Goal: Complete application form: Complete application form

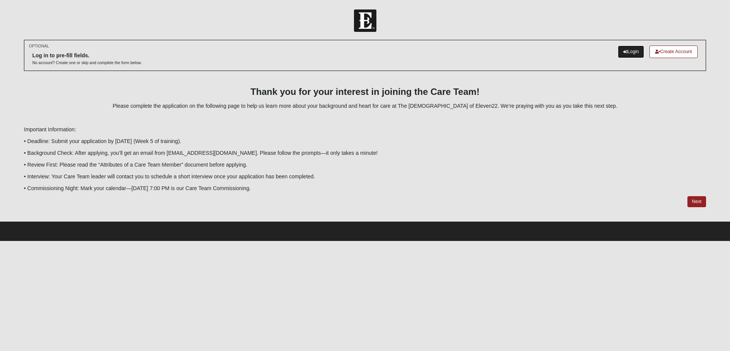
click at [629, 51] on link "Login" at bounding box center [630, 52] width 26 height 13
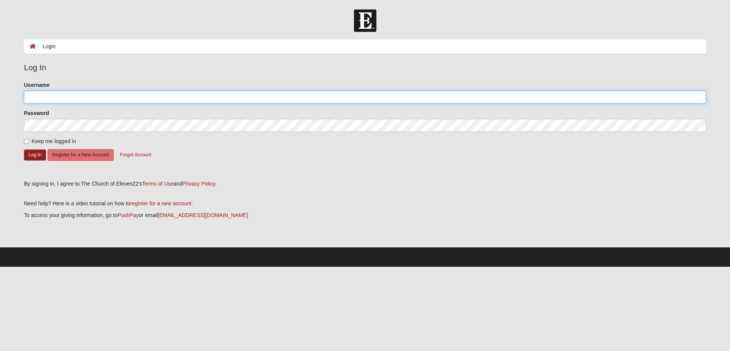
click at [528, 95] on input "Username" at bounding box center [365, 97] width 682 height 13
type input "ewenperez"
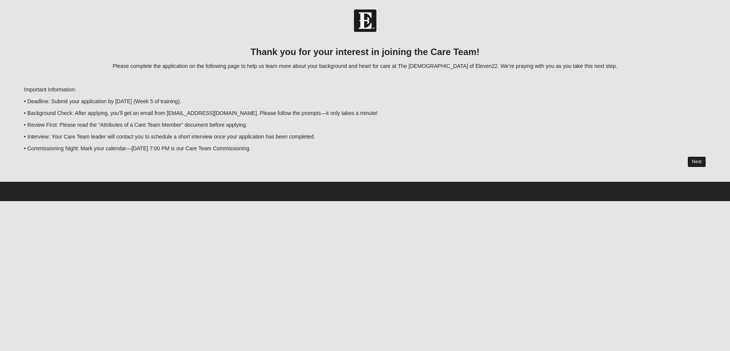
click at [695, 163] on link "Next" at bounding box center [696, 162] width 19 height 11
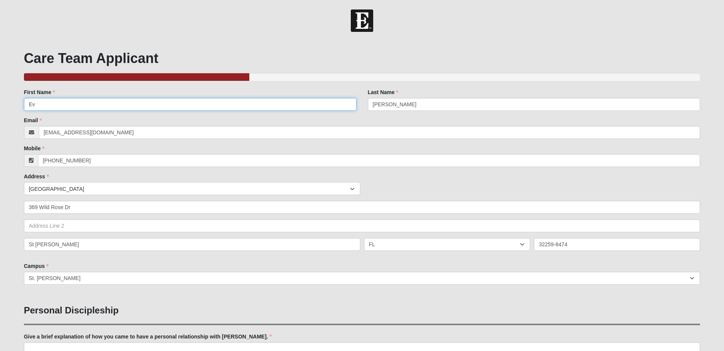
click at [269, 100] on input "Ev" at bounding box center [190, 104] width 332 height 13
type input "Evelyn"
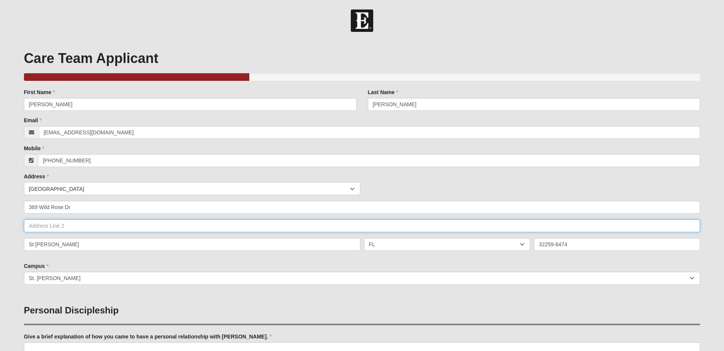
click at [331, 228] on input "text" at bounding box center [362, 226] width 676 height 13
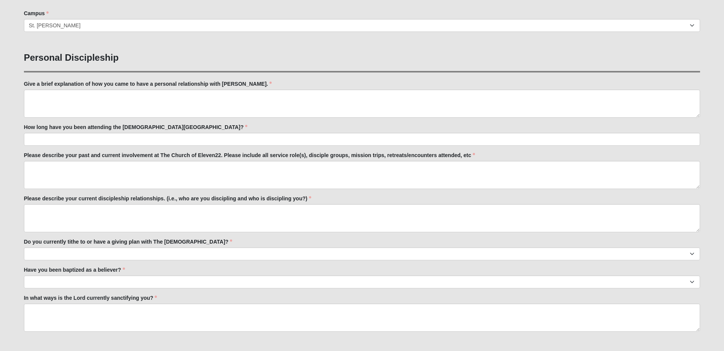
scroll to position [266, 0]
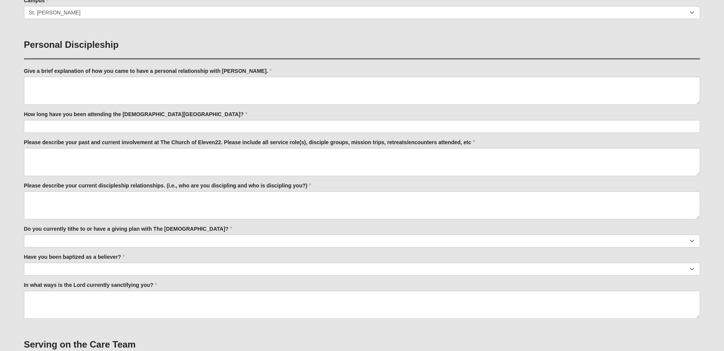
click at [82, 70] on label "Give a brief explanation of how you came to have a personal relationship with J…" at bounding box center [148, 71] width 248 height 8
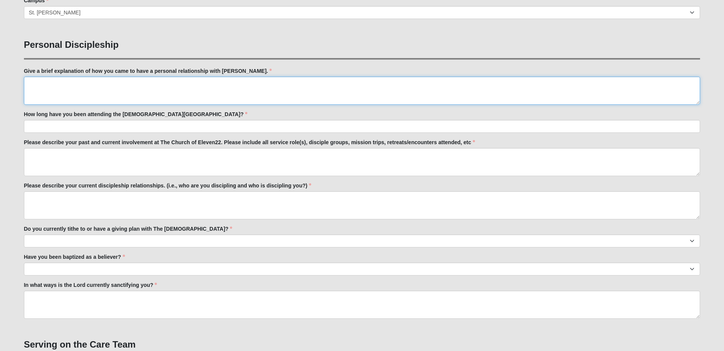
click at [82, 77] on textarea "Give a brief explanation of how you came to have a personal relationship with J…" at bounding box center [362, 91] width 676 height 28
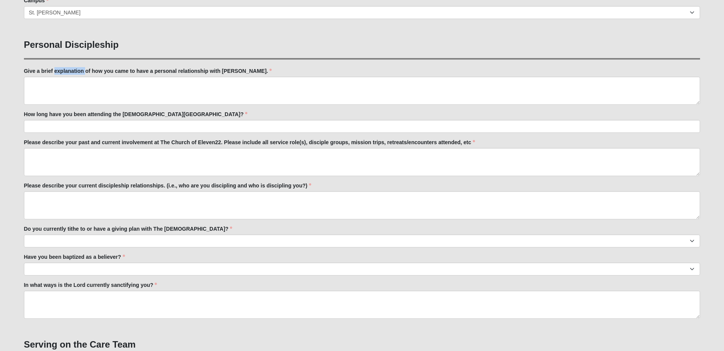
click at [82, 70] on label "Give a brief explanation of how you came to have a personal relationship with J…" at bounding box center [148, 71] width 248 height 8
click at [82, 77] on textarea "Give a brief explanation of how you came to have a personal relationship with J…" at bounding box center [362, 91] width 676 height 28
click at [82, 70] on label "Give a brief explanation of how you came to have a personal relationship with J…" at bounding box center [148, 71] width 248 height 8
click at [82, 77] on textarea "Give a brief explanation of how you came to have a personal relationship with J…" at bounding box center [362, 91] width 676 height 28
copy div "Give a brief explanation of how you came to have a personal relationship with J…"
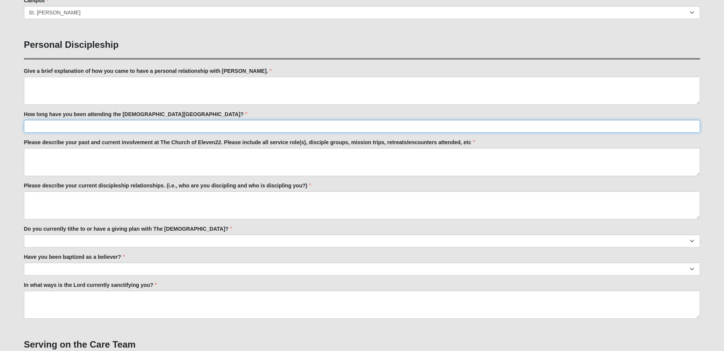
click at [121, 127] on input "How long have you been attending the Church of Eleven22?" at bounding box center [362, 126] width 676 height 13
type input "2 years"
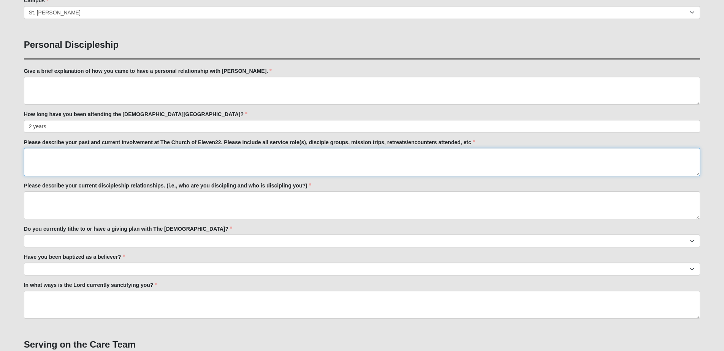
click at [377, 162] on textarea "Please describe your past and current involvement at The Church of Eleven22. Pl…" at bounding box center [362, 162] width 676 height 28
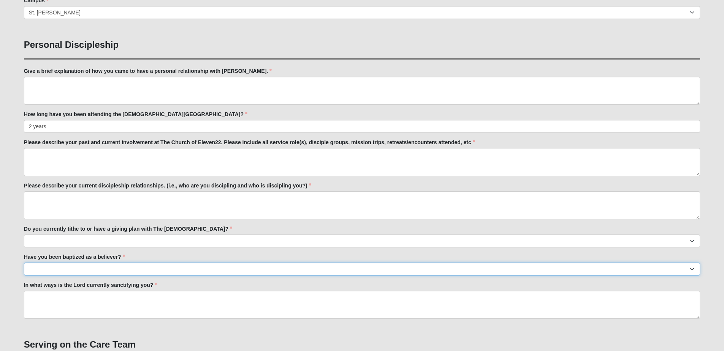
click at [120, 268] on select "No Yes" at bounding box center [362, 269] width 676 height 13
click at [120, 267] on select "No Yes" at bounding box center [362, 269] width 676 height 13
select select "True"
click at [24, 263] on select "No Yes" at bounding box center [362, 269] width 676 height 13
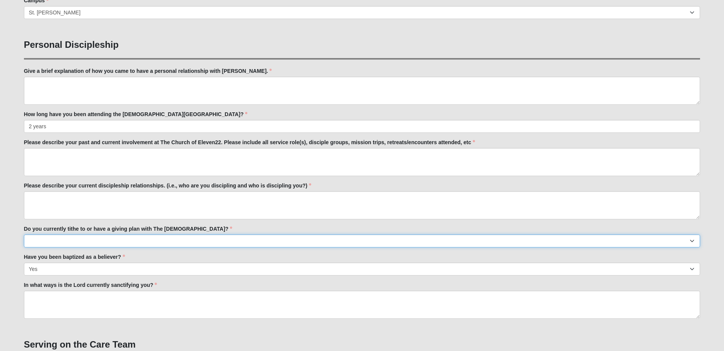
click at [126, 237] on select "No Yes" at bounding box center [362, 241] width 676 height 13
select select "True"
click at [24, 235] on select "No Yes" at bounding box center [362, 241] width 676 height 13
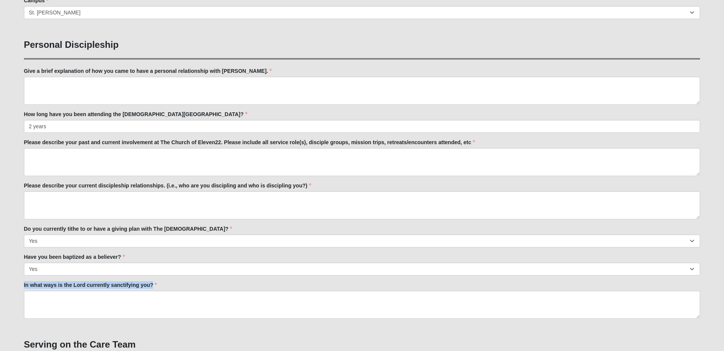
drag, startPoint x: 153, startPoint y: 286, endPoint x: 19, endPoint y: 286, distance: 133.7
click at [19, 286] on div "Care Team Applicant 33.333333333333333333333333330% Complete Family Member to R…" at bounding box center [362, 328] width 688 height 1108
drag, startPoint x: 24, startPoint y: 285, endPoint x: 35, endPoint y: 287, distance: 12.0
click at [35, 287] on label "In what ways is the Lord currently sanctifying you?" at bounding box center [90, 286] width 133 height 8
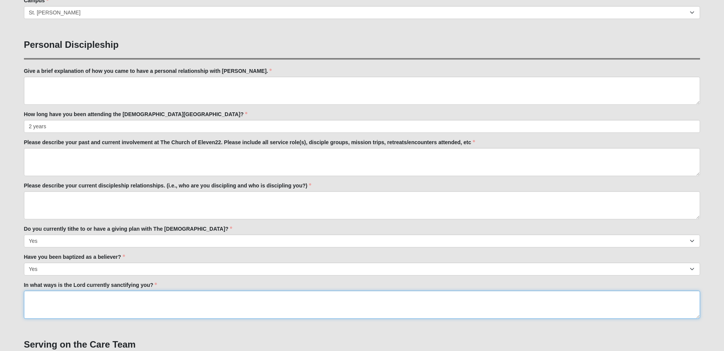
click at [35, 291] on textarea "In what ways is the Lord currently sanctifying you?" at bounding box center [362, 305] width 676 height 28
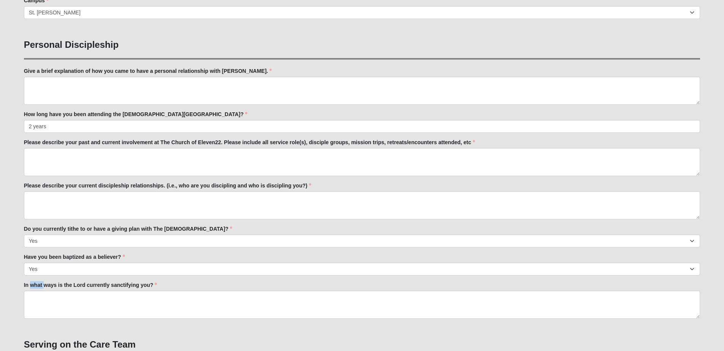
click at [35, 287] on label "In what ways is the Lord currently sanctifying you?" at bounding box center [90, 286] width 133 height 8
click at [35, 291] on textarea "In what ways is the Lord currently sanctifying you?" at bounding box center [362, 305] width 676 height 28
click at [35, 287] on label "In what ways is the Lord currently sanctifying you?" at bounding box center [90, 286] width 133 height 8
click at [35, 291] on textarea "In what ways is the Lord currently sanctifying you?" at bounding box center [362, 305] width 676 height 28
copy div "In what ways is the Lord currently sanctifying you?"
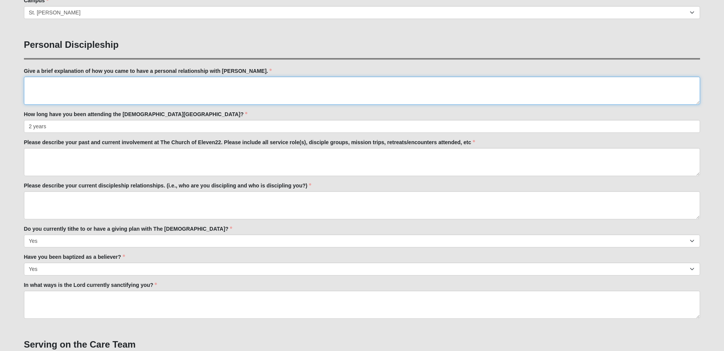
click at [214, 91] on textarea "Give a brief explanation of how you came to have a personal relationship with J…" at bounding box center [362, 91] width 676 height 28
paste textarea "I grew up going to Catholic church with my mom taking us as kids, so I always k…"
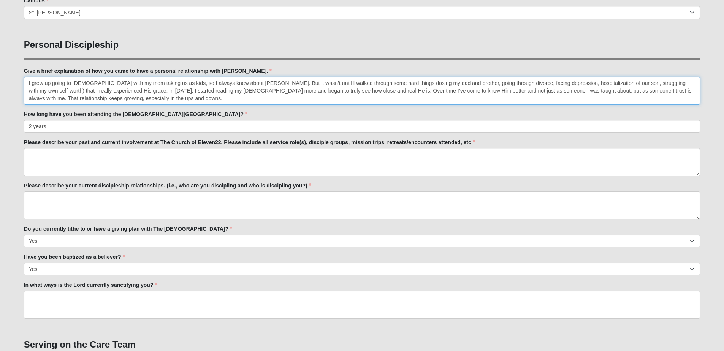
type textarea "I grew up going to Catholic church with my mom taking us as kids, so I always k…"
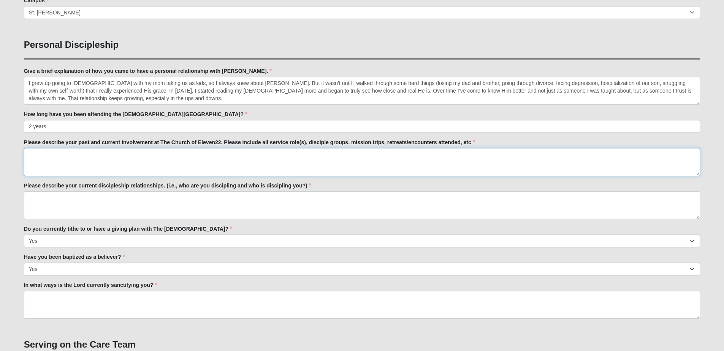
click at [160, 160] on textarea "Please describe your past and current involvement at The Church of Eleven22. Pl…" at bounding box center [362, 162] width 676 height 28
type textarea "Women's Encounter 2025"
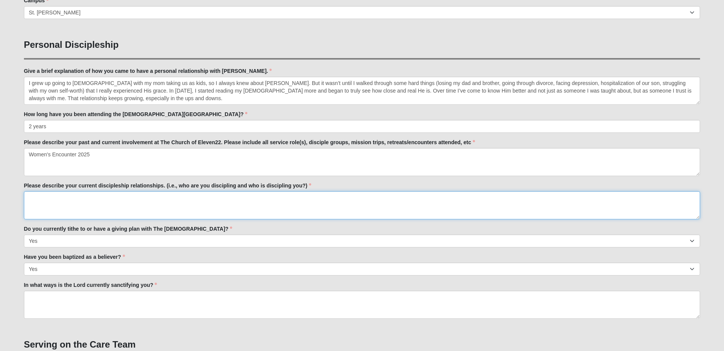
click at [179, 208] on textarea "Please describe your current discipleship relationships. (i.e., who are you dis…" at bounding box center [362, 205] width 676 height 28
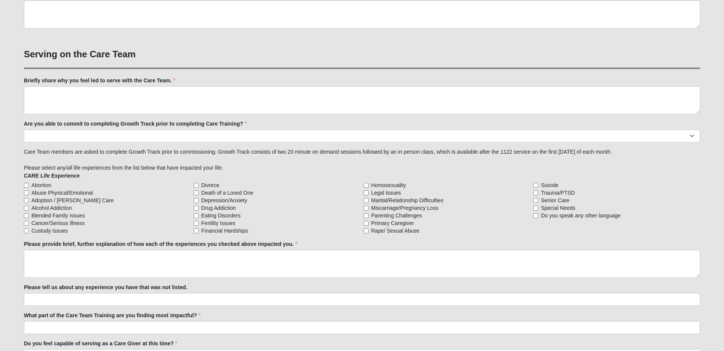
scroll to position [570, 0]
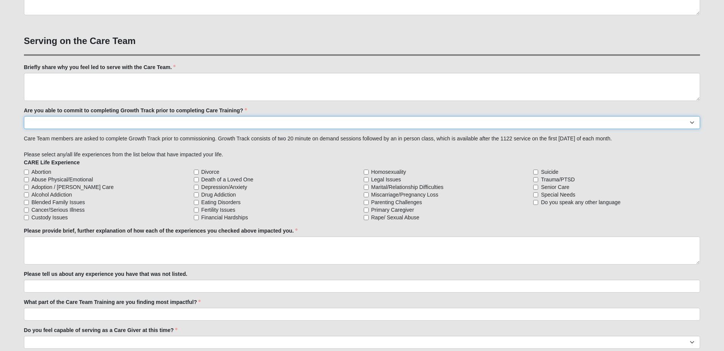
click at [90, 123] on select "Yes No Already Completed" at bounding box center [362, 122] width 676 height 13
select select "Yes"
click at [24, 116] on select "Yes No Already Completed" at bounding box center [362, 122] width 676 height 13
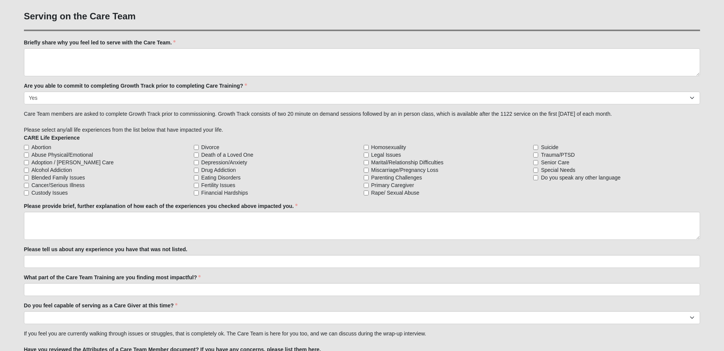
scroll to position [608, 0]
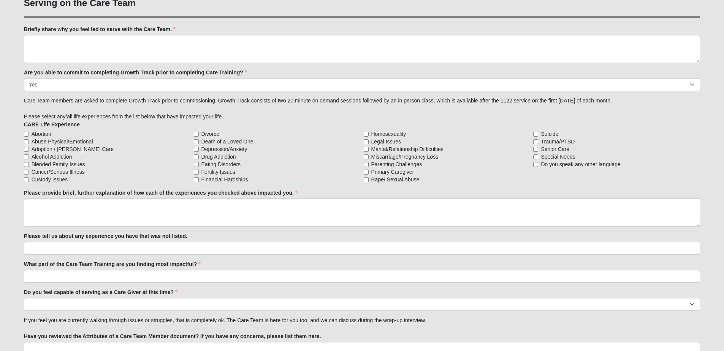
click at [81, 164] on span "Blended Family Issues" at bounding box center [59, 165] width 54 height 8
click at [29, 164] on input "Blended Family Issues" at bounding box center [26, 164] width 5 height 5
checkbox input "true"
click at [54, 180] on span "Custody Issues" at bounding box center [50, 180] width 36 height 8
click at [29, 180] on input "Custody Issues" at bounding box center [26, 179] width 5 height 5
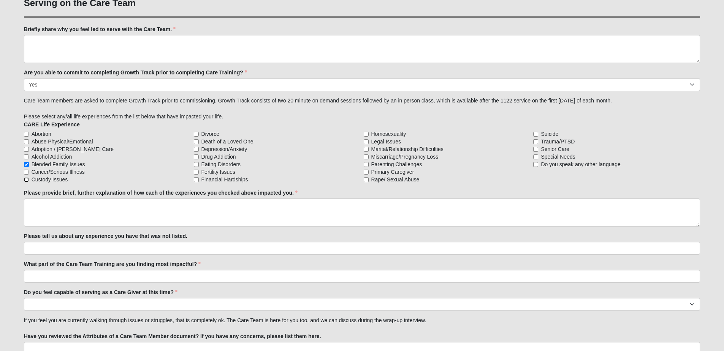
checkbox input "true"
click at [198, 134] on input "Divorce" at bounding box center [196, 134] width 5 height 5
checkbox input "true"
click at [196, 143] on input "Death of a Loved One" at bounding box center [196, 141] width 5 height 5
checkbox input "true"
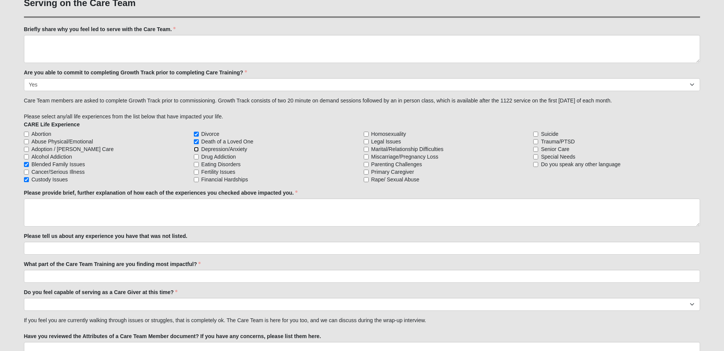
click at [196, 150] on input "Depression/Anxiety" at bounding box center [196, 149] width 5 height 5
checkbox input "true"
click at [197, 180] on input "Financial Hardships" at bounding box center [196, 179] width 5 height 5
checkbox input "true"
click at [367, 150] on input "Marital/Relationship Difficulties" at bounding box center [366, 149] width 5 height 5
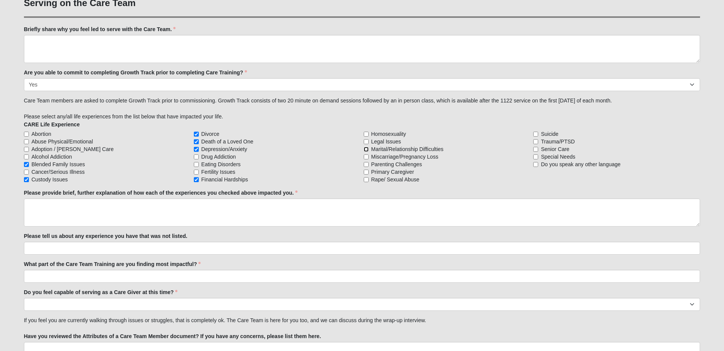
checkbox input "true"
click at [366, 165] on input "Parenting Challenges" at bounding box center [366, 164] width 5 height 5
checkbox input "true"
click at [367, 174] on input "Primary Caregiver" at bounding box center [366, 172] width 5 height 5
checkbox input "true"
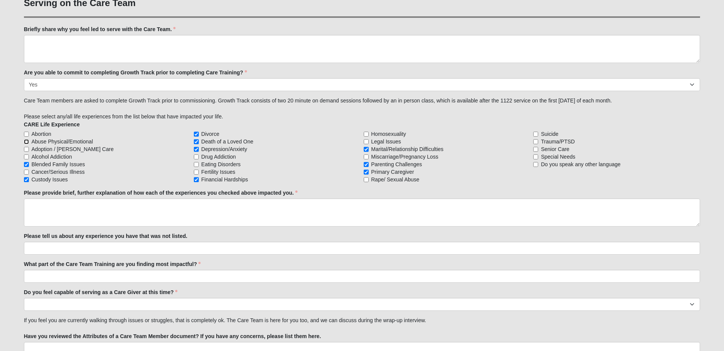
click at [25, 142] on input "Abuse Physical/Emotional" at bounding box center [26, 141] width 5 height 5
checkbox input "true"
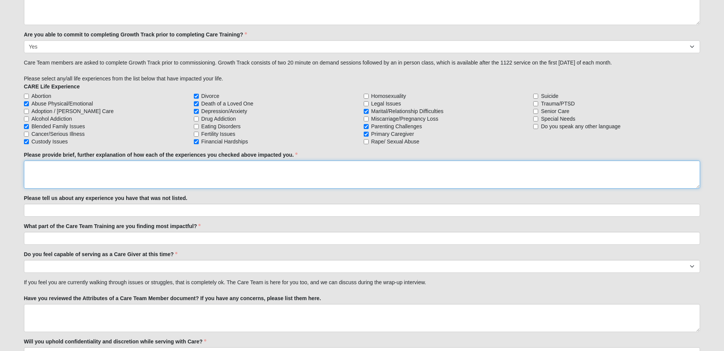
click at [168, 165] on textarea "Please provide brief, further explanation of how each of the experiences you ch…" at bounding box center [362, 175] width 676 height 28
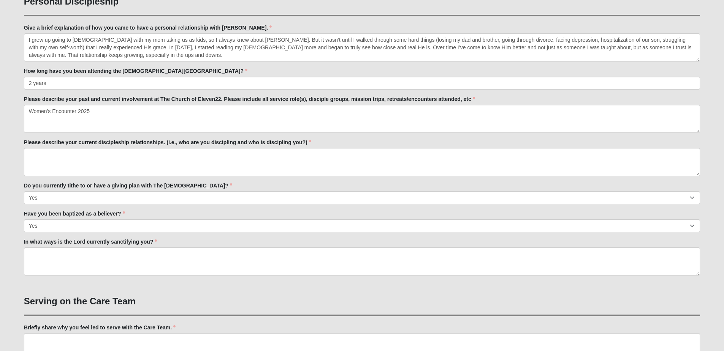
scroll to position [323, 0]
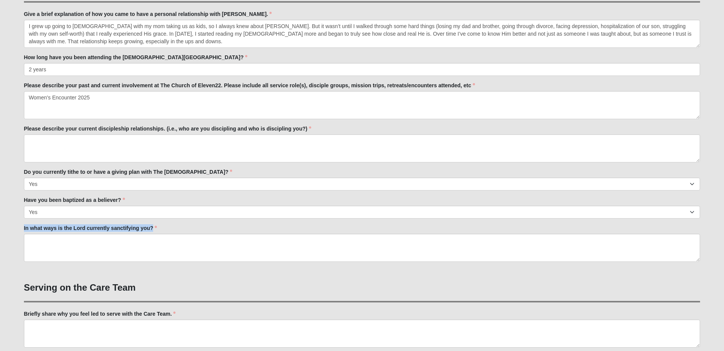
drag, startPoint x: 154, startPoint y: 227, endPoint x: 20, endPoint y: 225, distance: 134.1
click at [20, 225] on div "Care Team Applicant 33.333333333333333333333333330% Complete Family Member to R…" at bounding box center [362, 271] width 688 height 1108
copy label "In what ways is the Lord currently sanctifying you?"
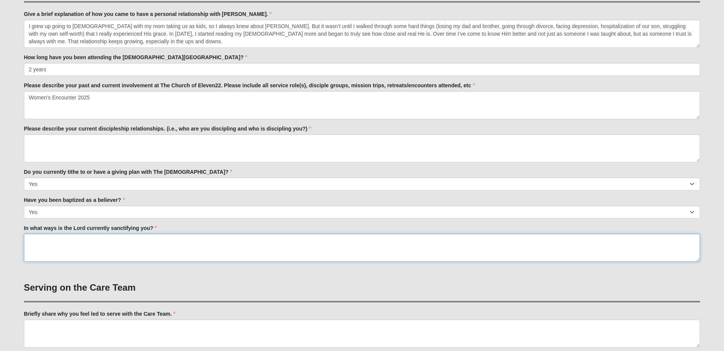
click at [110, 248] on textarea "In what ways is the Lord currently sanctifying you?" at bounding box center [362, 248] width 676 height 28
paste textarea "I’ve been more mindful about things like drinking less, not overspending, and p…"
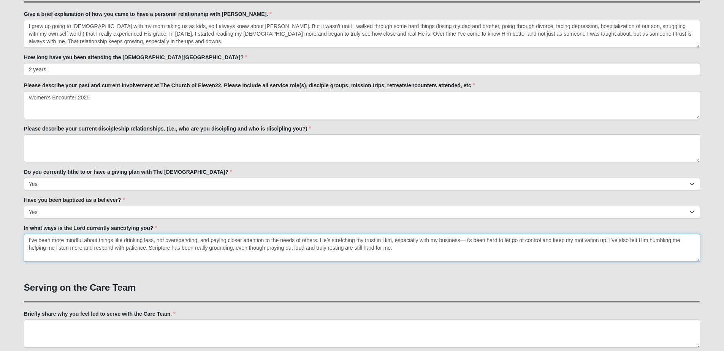
type textarea "I’ve been more mindful about things like drinking less, not overspending, and p…"
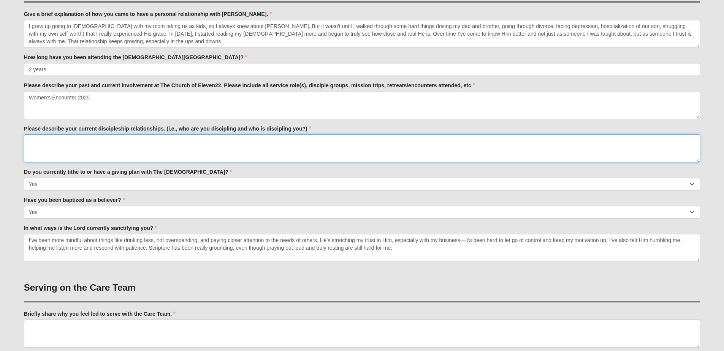
click at [165, 139] on textarea "Please describe your current discipleship relationships. (i.e., who are you dis…" at bounding box center [362, 149] width 676 height 28
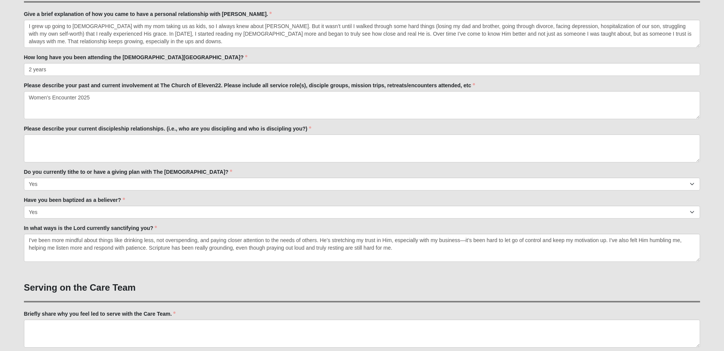
click at [23, 128] on div "Care Team Applicant 33.333333333333333333333333330% Complete Family Member to R…" at bounding box center [362, 271] width 688 height 1108
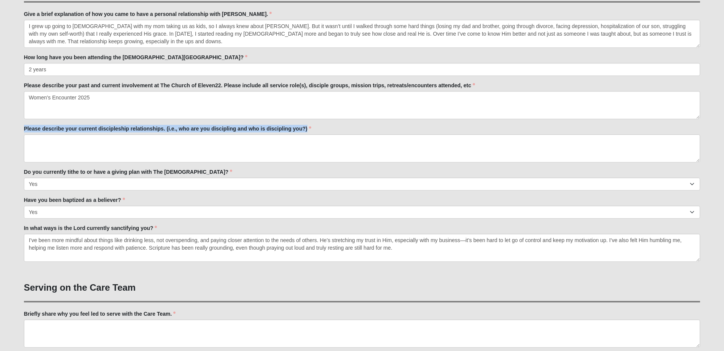
drag, startPoint x: 23, startPoint y: 128, endPoint x: 315, endPoint y: 134, distance: 292.6
click at [315, 134] on div "Care Team Applicant 33.333333333333333333333333330% Complete Family Member to R…" at bounding box center [362, 271] width 688 height 1108
copy label "Please describe your current discipleship relationships. (i.e., who are you dis…"
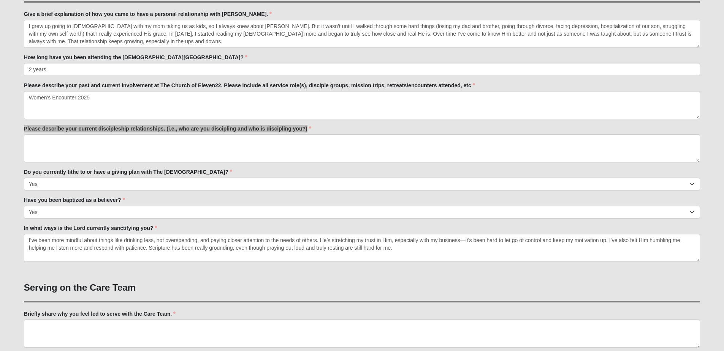
scroll to position [285, 0]
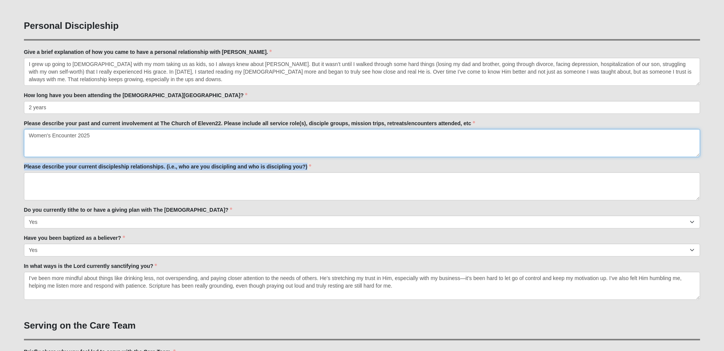
click at [114, 144] on textarea "Women's Encounter 2025" at bounding box center [362, 143] width 676 height 28
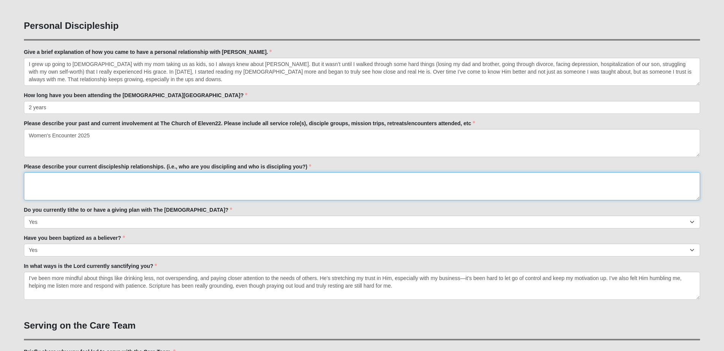
click at [322, 186] on textarea "Please describe your current discipleship relationships. (i.e., who are you dis…" at bounding box center [362, 187] width 676 height 28
paste textarea "I don’t have a formal discipleship relationship right now, but I try to be inte…"
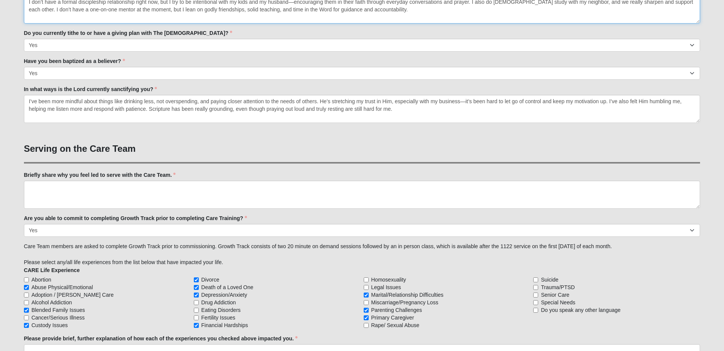
scroll to position [475, 0]
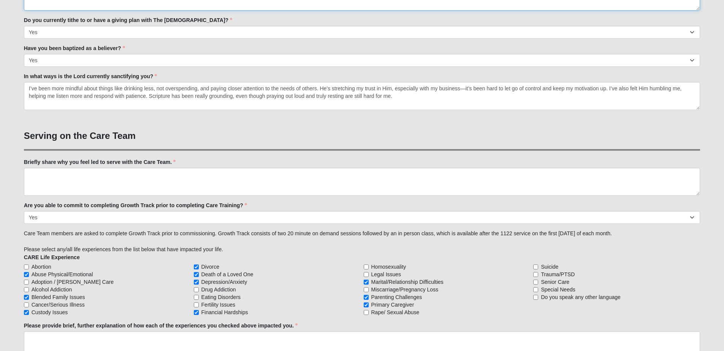
type textarea "I don’t have a formal discipleship relationship right now, but I try to be inte…"
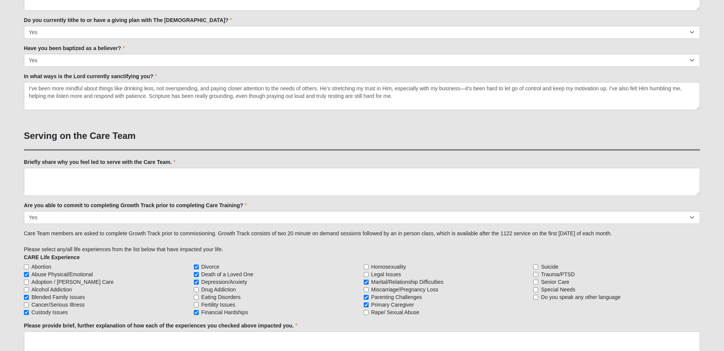
click at [25, 161] on label "Briefly share why you feel led to serve with the Care Team." at bounding box center [100, 162] width 152 height 8
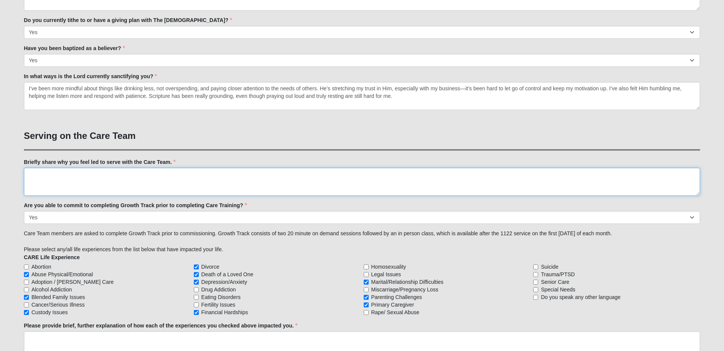
click at [25, 168] on textarea "Briefly share why you feel led to serve with the Care Team." at bounding box center [362, 182] width 676 height 28
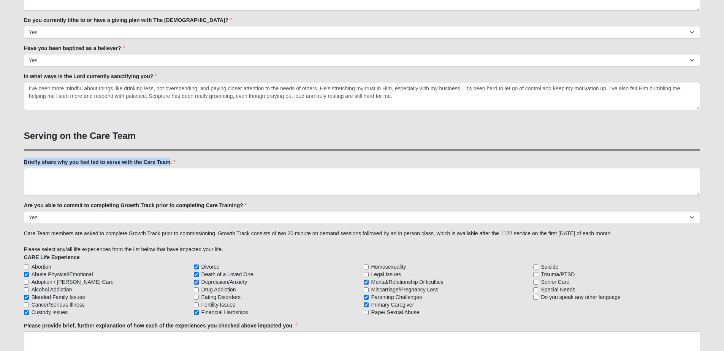
drag, startPoint x: 24, startPoint y: 161, endPoint x: 171, endPoint y: 161, distance: 146.7
click at [171, 161] on label "Briefly share why you feel led to serve with the Care Team." at bounding box center [100, 162] width 152 height 8
copy label "Briefly share why you feel led to serve with the Care Team"
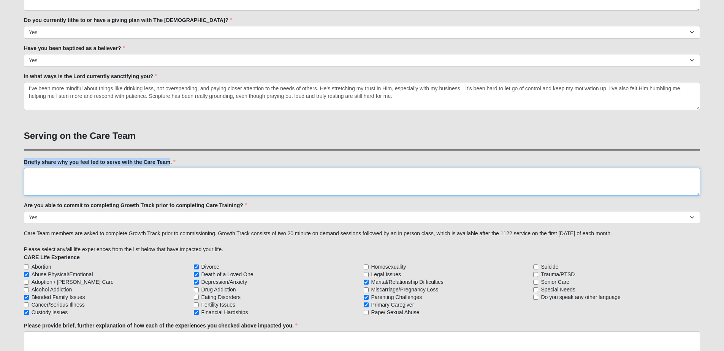
click at [336, 180] on textarea "Briefly share why you feel led to serve with the Care Team." at bounding box center [362, 182] width 676 height 28
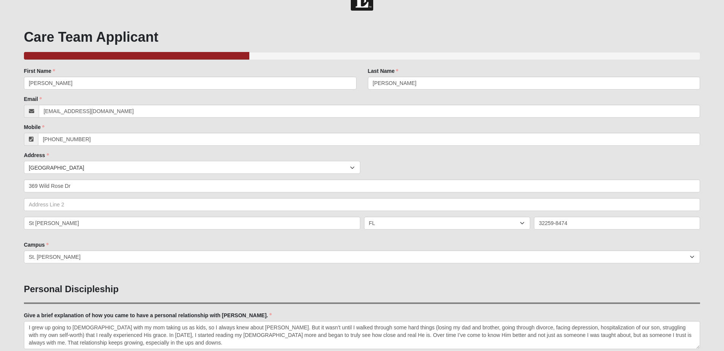
scroll to position [0, 0]
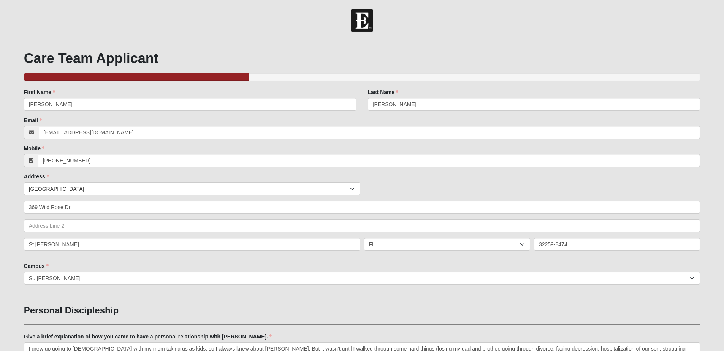
click at [706, 15] on div at bounding box center [362, 20] width 724 height 22
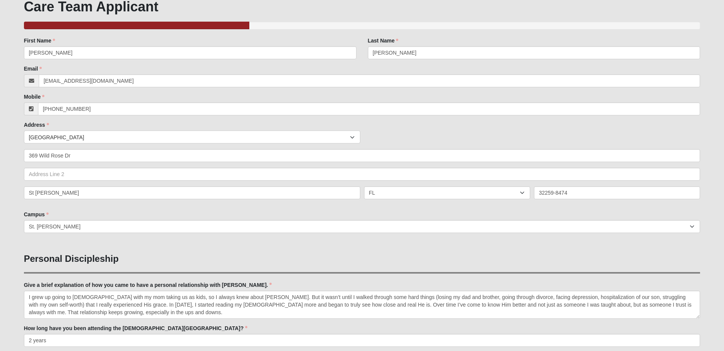
scroll to position [38, 0]
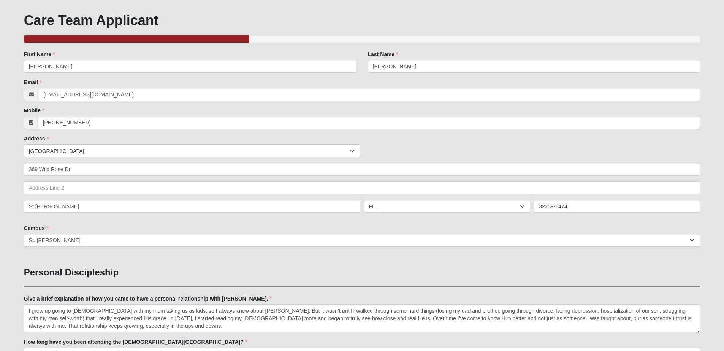
drag, startPoint x: 688, startPoint y: 0, endPoint x: 582, endPoint y: 8, distance: 107.1
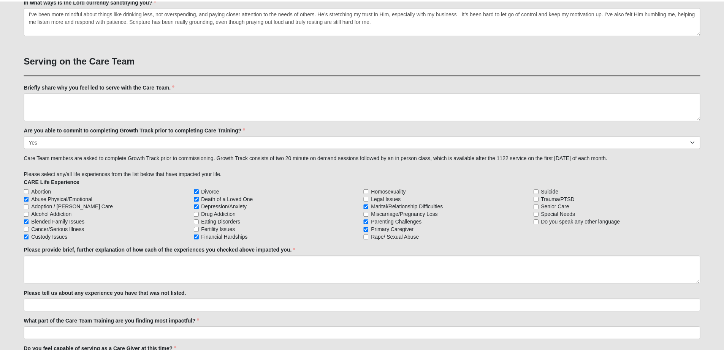
scroll to position [817, 0]
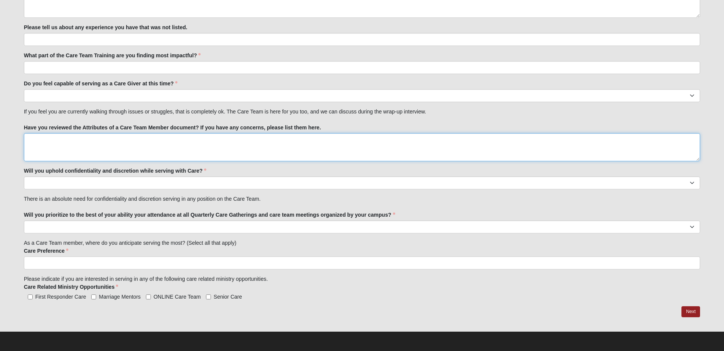
click at [273, 153] on textarea "Have you reviewed the Attributes of a Care Team Member document? If you have an…" at bounding box center [362, 147] width 676 height 28
click at [166, 150] on textarea "Have you reviewed the Attributes of a Care Team Member document? If you have an…" at bounding box center [362, 147] width 676 height 28
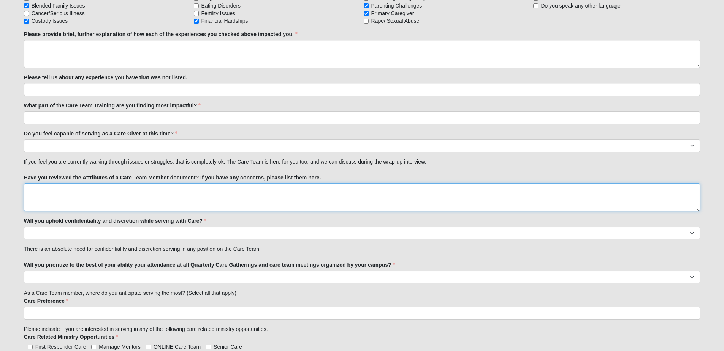
scroll to position [741, 0]
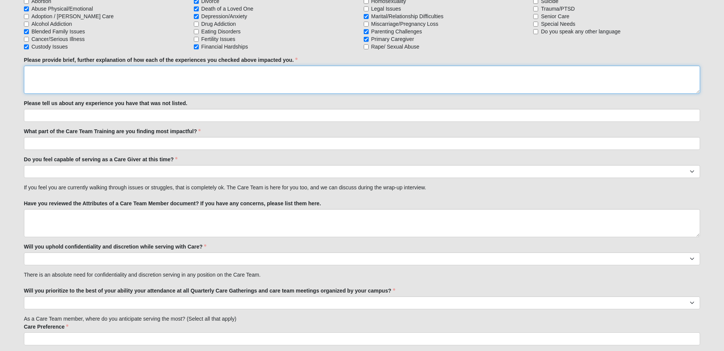
click at [142, 82] on textarea "Please provide brief, further explanation of how each of the experiences you ch…" at bounding box center [362, 80] width 676 height 28
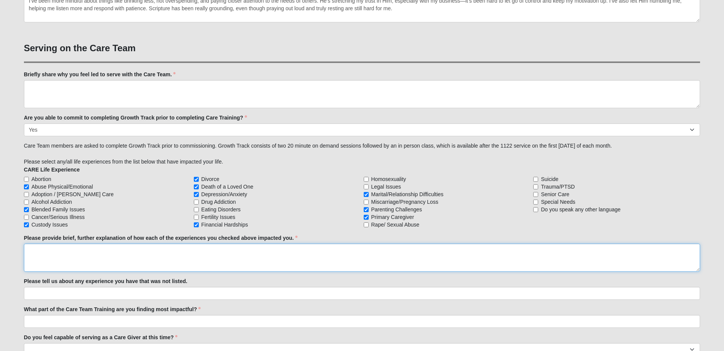
scroll to position [551, 0]
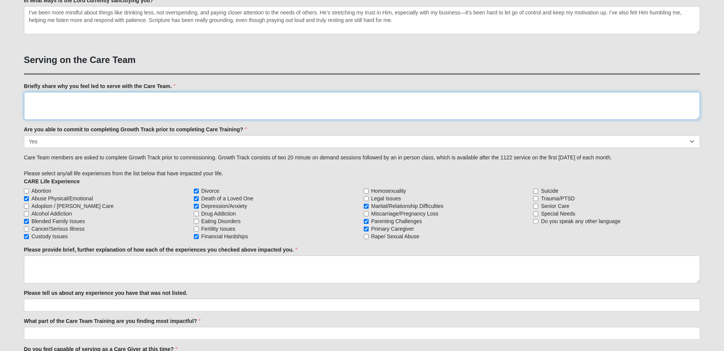
click at [146, 102] on textarea "Briefly share why you feel led to serve with the Care Team." at bounding box center [362, 106] width 676 height 28
paste textarea "I’ve always been a pretty emotional person, and because of that, I tend to lean…"
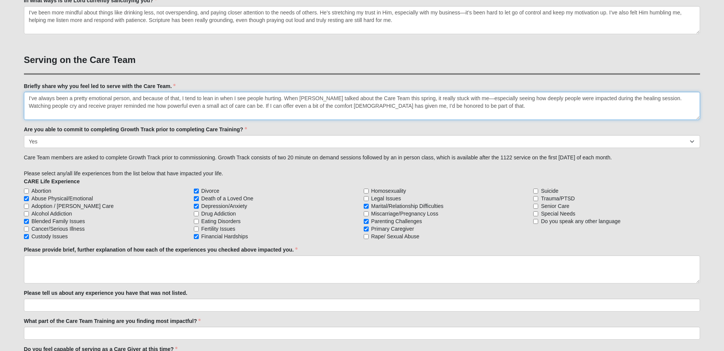
click at [628, 99] on textarea "I’ve always been a pretty emotional person, and because of that, I tend to lean…" at bounding box center [362, 106] width 676 height 28
click at [474, 106] on textarea "I’ve always been a pretty emotional person, and because of that, I tend to lean…" at bounding box center [362, 106] width 676 height 28
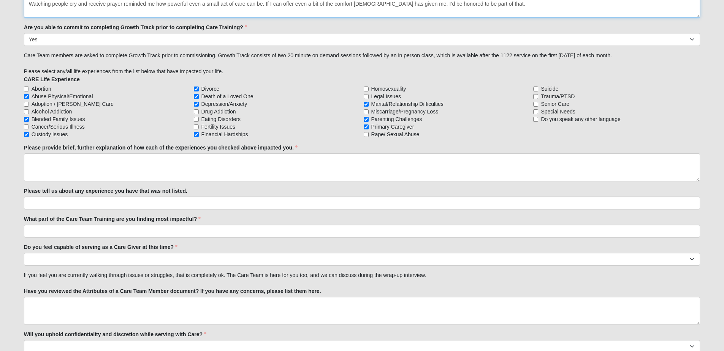
scroll to position [665, 0]
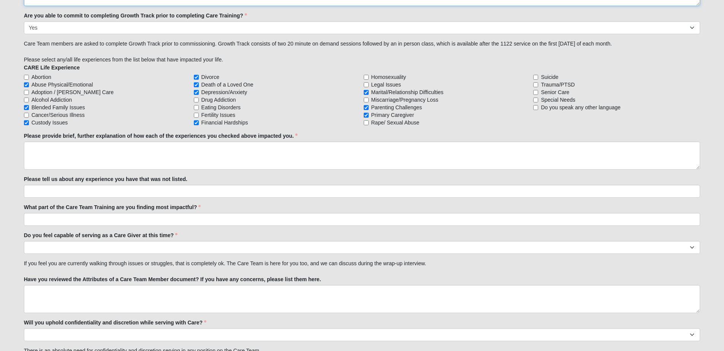
type textarea "I’ve always been a pretty emotional person, and because of that, I tend to lean…"
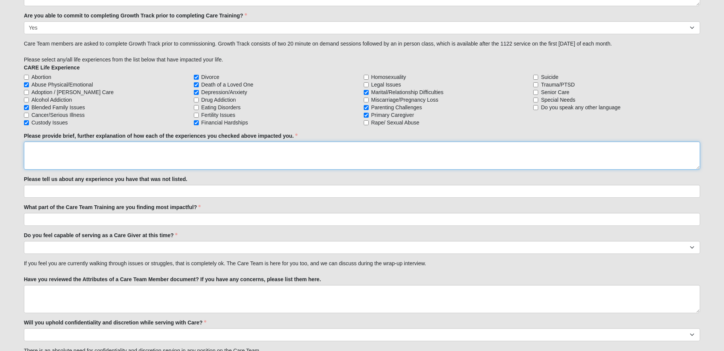
click at [287, 152] on textarea "Please provide brief, further explanation of how each of the experiences you ch…" at bounding box center [362, 156] width 676 height 28
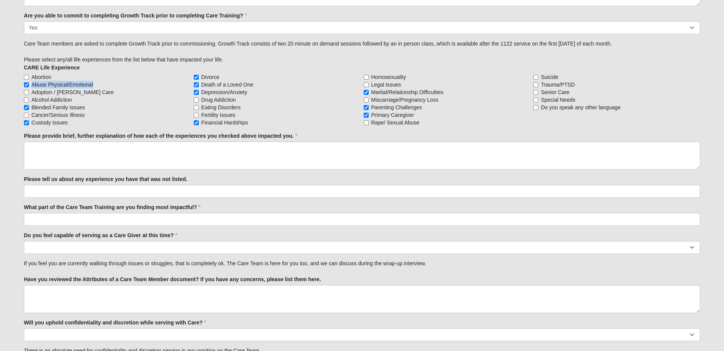
drag, startPoint x: 100, startPoint y: 85, endPoint x: 32, endPoint y: 82, distance: 67.7
click at [32, 82] on label "Abuse Physical/Emotional" at bounding box center [107, 85] width 167 height 8
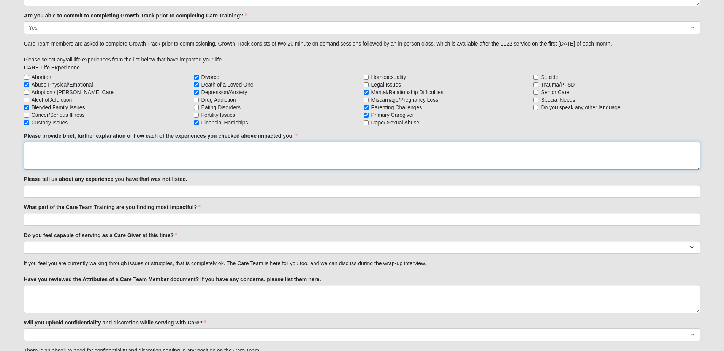
click at [114, 153] on textarea "Please provide brief, further explanation of how each of the experiences you ch…" at bounding box center [362, 156] width 676 height 28
type textarea "C"
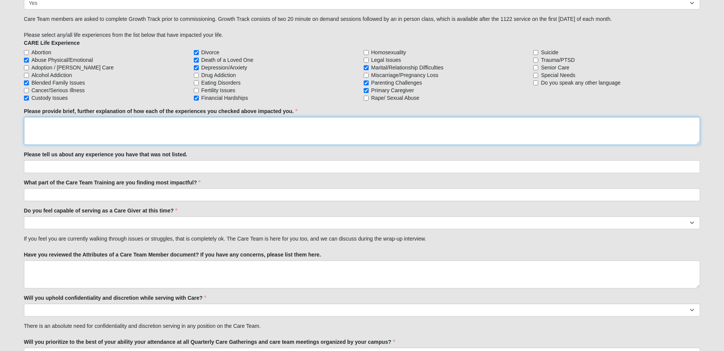
scroll to position [703, 0]
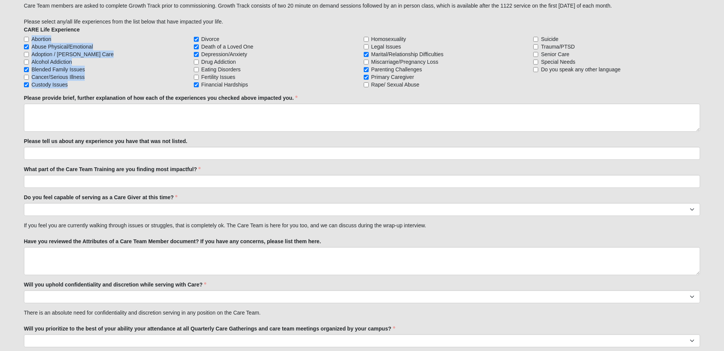
drag, startPoint x: 77, startPoint y: 84, endPoint x: 29, endPoint y: 41, distance: 63.8
click at [29, 41] on div "Abortion Abuse Physical/Emotional Adoption / Foster Care Alcohol Addiction Blen…" at bounding box center [362, 61] width 676 height 53
copy div "Abortion Abuse Physical/Emotional Adoption / Foster Care Alcohol Addiction Blen…"
click at [27, 54] on input "Adoption / Foster Care" at bounding box center [26, 54] width 5 height 5
checkbox input "true"
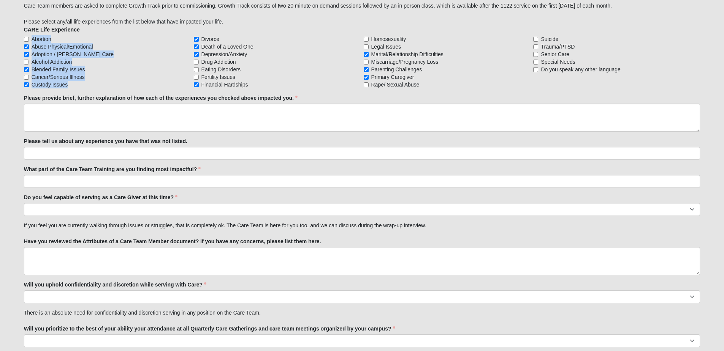
click at [93, 64] on label "Alcohol Addiction" at bounding box center [107, 62] width 167 height 8
click at [29, 64] on input "Alcohol Addiction" at bounding box center [26, 62] width 5 height 5
checkbox input "true"
click at [27, 55] on input "Adoption / Foster Care" at bounding box center [26, 54] width 5 height 5
checkbox input "false"
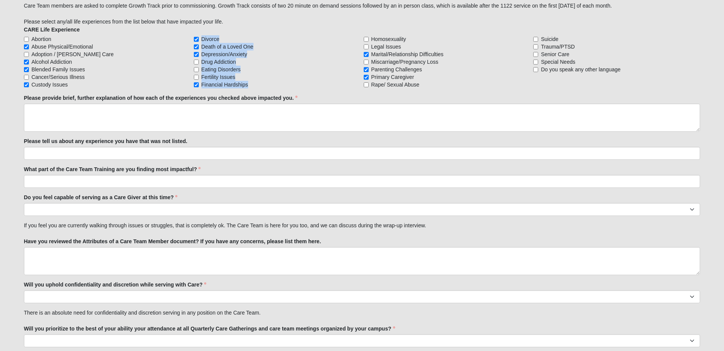
drag, startPoint x: 236, startPoint y: 80, endPoint x: 203, endPoint y: 41, distance: 51.0
click at [203, 41] on div "Abortion Abuse Physical/Emotional Adoption / Foster Care Alcohol Addiction Blen…" at bounding box center [362, 61] width 676 height 53
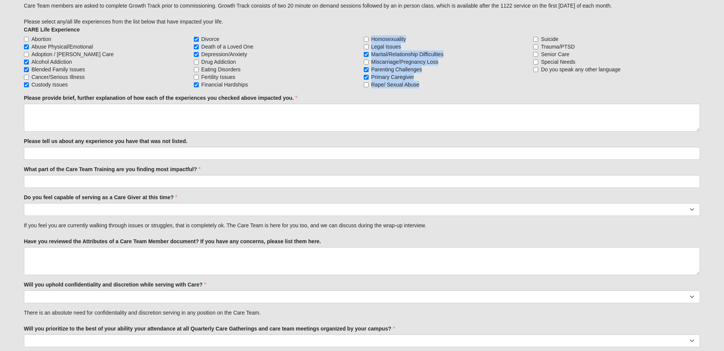
drag, startPoint x: 417, startPoint y: 81, endPoint x: 367, endPoint y: 40, distance: 64.3
click at [367, 40] on div "Abortion Abuse Physical/Emotional Adoption / Foster Care Alcohol Addiction Blen…" at bounding box center [362, 61] width 676 height 53
copy div "Homosexuality Legal Issues Marital/Relationship Difficulties Miscarriage/Pregna…"
click at [491, 78] on label "Primary Caregiver" at bounding box center [447, 77] width 167 height 8
click at [369, 78] on input "Primary Caregiver" at bounding box center [366, 77] width 5 height 5
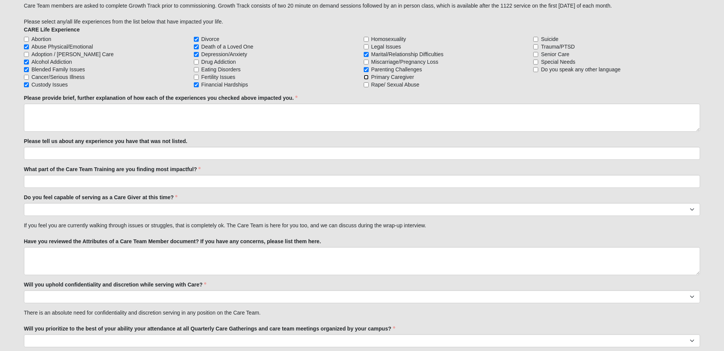
click at [366, 77] on input "Primary Caregiver" at bounding box center [366, 77] width 5 height 5
checkbox input "true"
click at [187, 98] on label "Please provide brief, further explanation of how each of the experiences you ch…" at bounding box center [161, 98] width 274 height 8
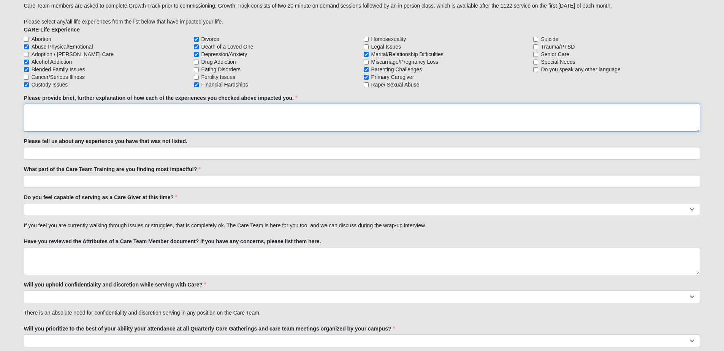
click at [187, 104] on textarea "Please provide brief, further explanation of how each of the experiences you ch…" at bounding box center [362, 118] width 676 height 28
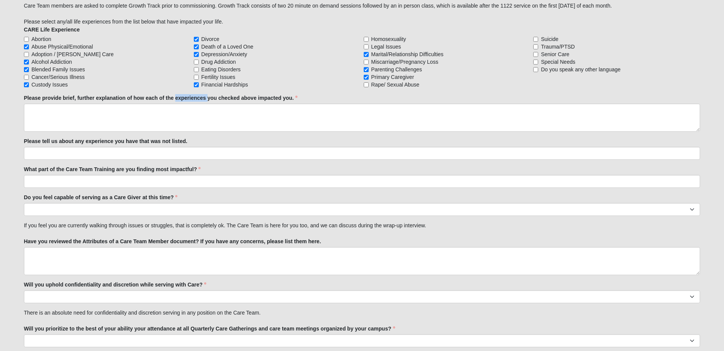
click at [187, 98] on label "Please provide brief, further explanation of how each of the experiences you ch…" at bounding box center [161, 98] width 274 height 8
click at [187, 104] on textarea "Please provide brief, further explanation of how each of the experiences you ch…" at bounding box center [362, 118] width 676 height 28
click at [187, 98] on label "Please provide brief, further explanation of how each of the experiences you ch…" at bounding box center [161, 98] width 274 height 8
click at [187, 104] on textarea "Please provide brief, further explanation of how each of the experiences you ch…" at bounding box center [362, 118] width 676 height 28
copy div "Please provide brief, further explanation of how each of the experiences you ch…"
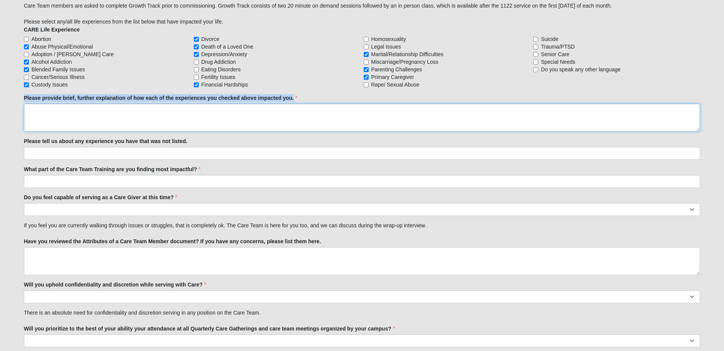
click at [428, 120] on textarea "Please provide brief, further explanation of how each of the experiences you ch…" at bounding box center [362, 118] width 676 height 28
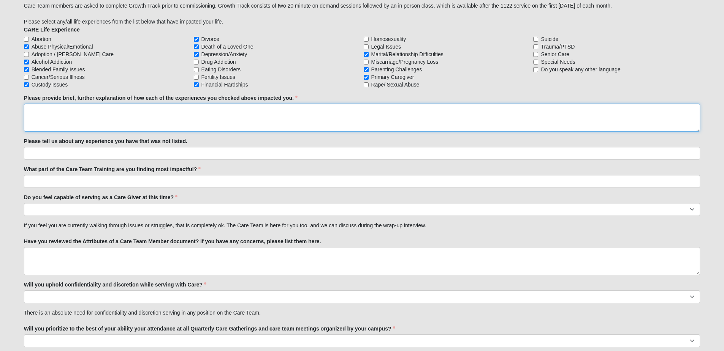
click at [152, 114] on textarea "Please provide brief, further explanation of how each of the experiences you ch…" at bounding box center [362, 118] width 676 height 28
paste textarea "My dad could be loving, but there were times his anger got the best of him. It …"
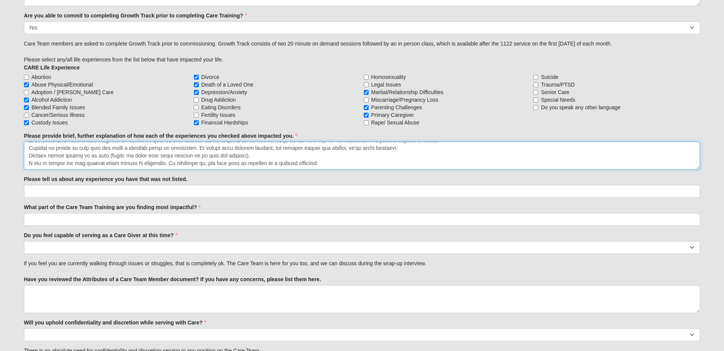
scroll to position [8, 0]
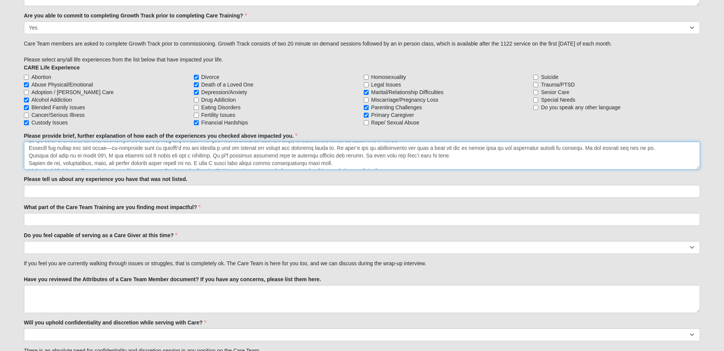
click at [415, 166] on textarea "Please provide brief, further explanation of how each of the experiences you ch…" at bounding box center [362, 156] width 676 height 28
click at [416, 163] on textarea "Please provide brief, further explanation of how each of the experiences you ch…" at bounding box center [362, 156] width 676 height 28
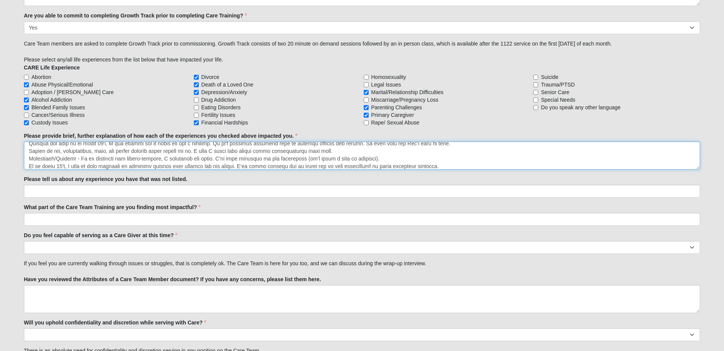
scroll to position [27, 0]
click at [419, 161] on textarea "Please provide brief, further explanation of how each of the experiences you ch…" at bounding box center [362, 156] width 676 height 28
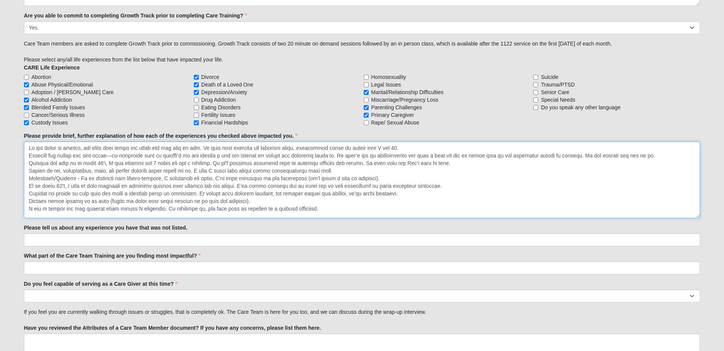
drag, startPoint x: 696, startPoint y: 168, endPoint x: 696, endPoint y: 216, distance: 48.3
click at [696, 216] on textarea "Please provide brief, further explanation of how each of the experiences you ch…" at bounding box center [362, 180] width 676 height 77
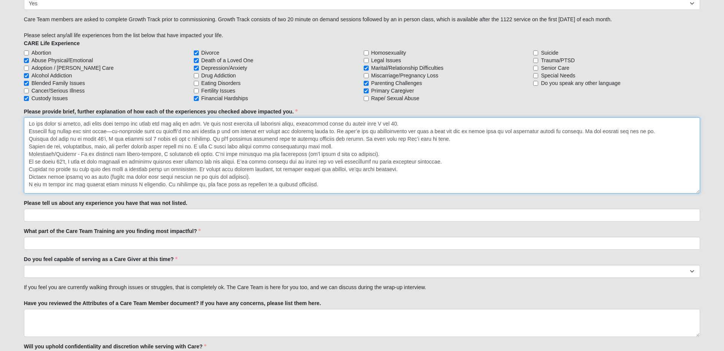
scroll to position [703, 0]
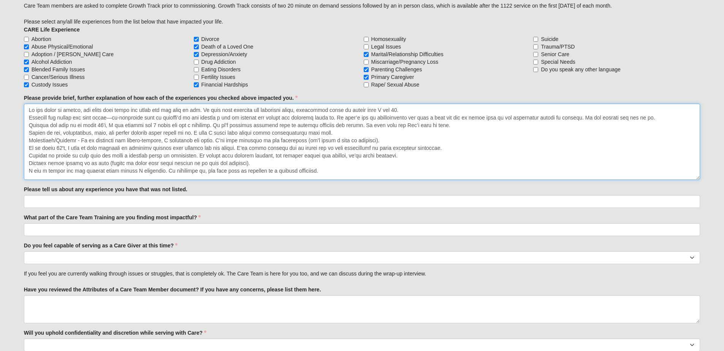
type textarea "My dad could be loving, but there were times his anger got the best of him. It …"
click at [165, 206] on input "Please tell us about any experience you have that was not listed." at bounding box center [362, 201] width 676 height 13
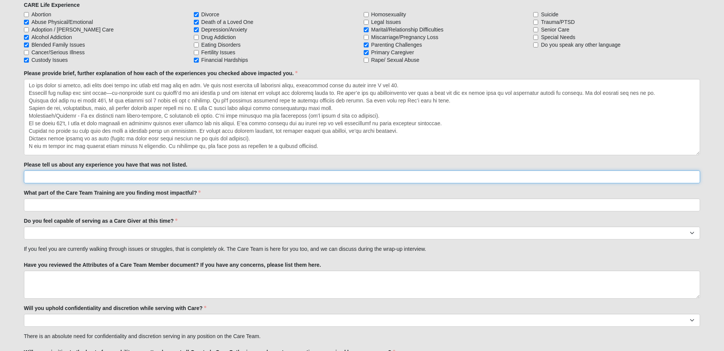
scroll to position [741, 0]
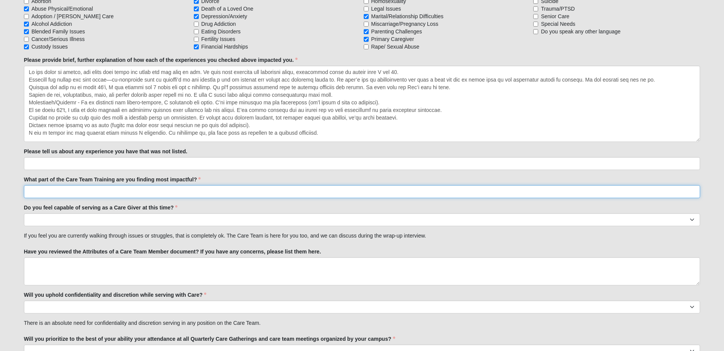
click at [101, 192] on input "What part of the Care Team Training are you finding most impactful?" at bounding box center [362, 191] width 676 height 13
type input "So far...Practicing active listening and learning that only God can heal, it's …"
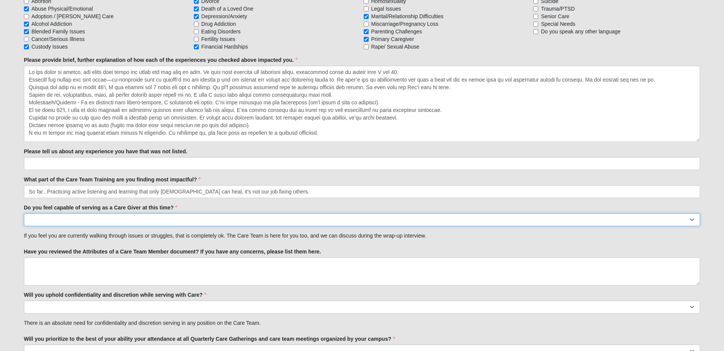
click at [99, 216] on select "No Yes" at bounding box center [362, 220] width 676 height 13
select select "True"
click at [24, 214] on select "No Yes" at bounding box center [362, 220] width 676 height 13
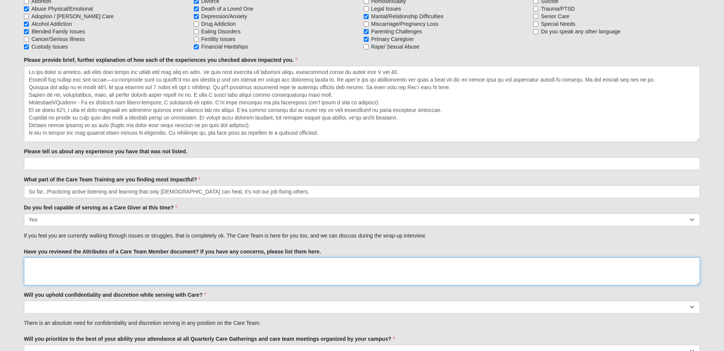
click at [86, 274] on textarea "Have you reviewed the Attributes of a Care Team Member document? If you have an…" at bounding box center [362, 272] width 676 height 28
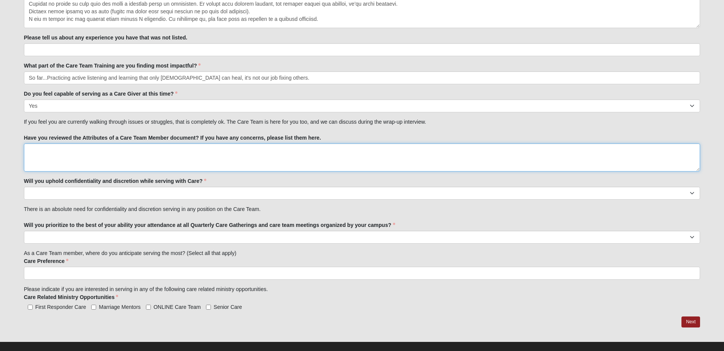
scroll to position [865, 0]
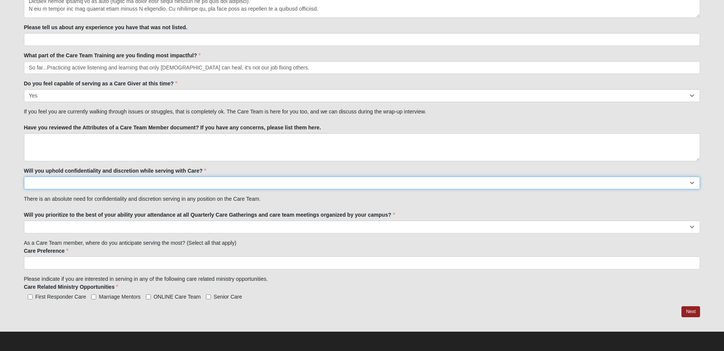
click at [70, 187] on select "No Yes" at bounding box center [362, 183] width 676 height 13
select select "True"
click at [24, 177] on select "No Yes" at bounding box center [362, 183] width 676 height 13
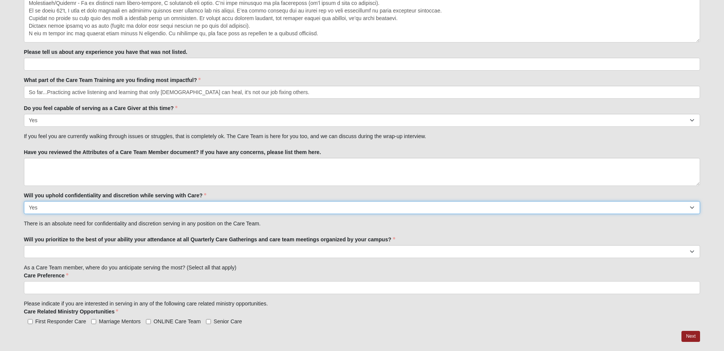
scroll to position [827, 0]
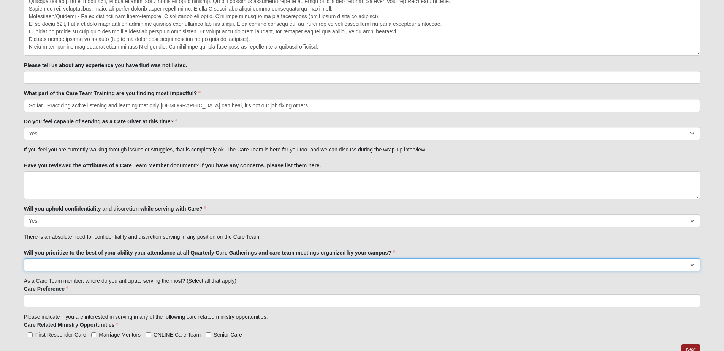
click at [67, 267] on select "No Yes" at bounding box center [362, 265] width 676 height 13
select select "True"
click at [24, 259] on select "No Yes" at bounding box center [362, 265] width 676 height 13
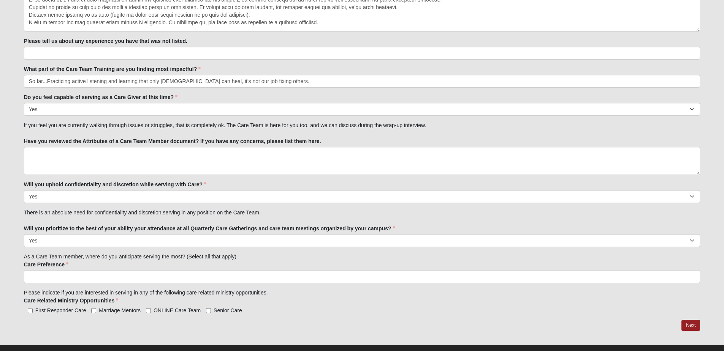
scroll to position [865, 0]
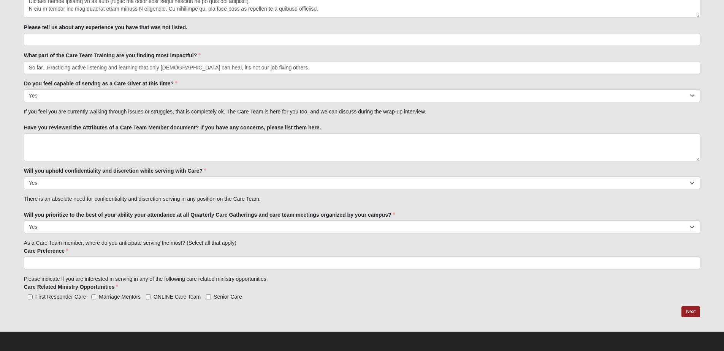
click at [67, 266] on input "search" at bounding box center [56, 263] width 65 height 12
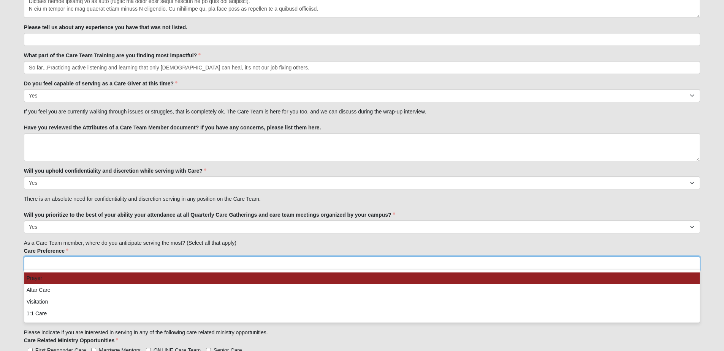
click at [79, 278] on li "Prayer" at bounding box center [362, 279] width 676 height 12
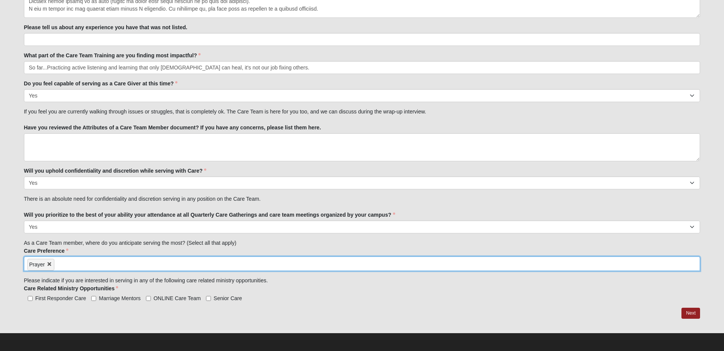
click at [87, 264] on input "search" at bounding box center [86, 263] width 65 height 12
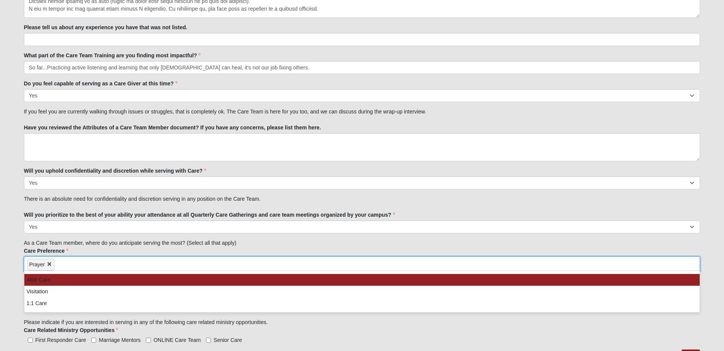
click at [180, 264] on ul "Prayer" at bounding box center [362, 264] width 676 height 14
click at [175, 283] on li "Altar Care" at bounding box center [362, 280] width 676 height 12
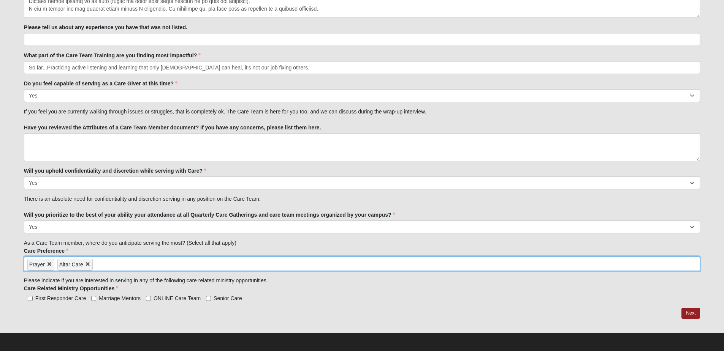
click at [183, 263] on ul "Prayer Altar Care" at bounding box center [362, 264] width 676 height 14
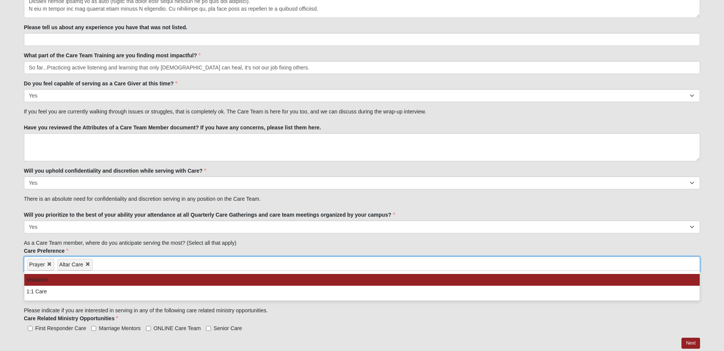
click at [176, 282] on li "Visitation" at bounding box center [362, 280] width 676 height 12
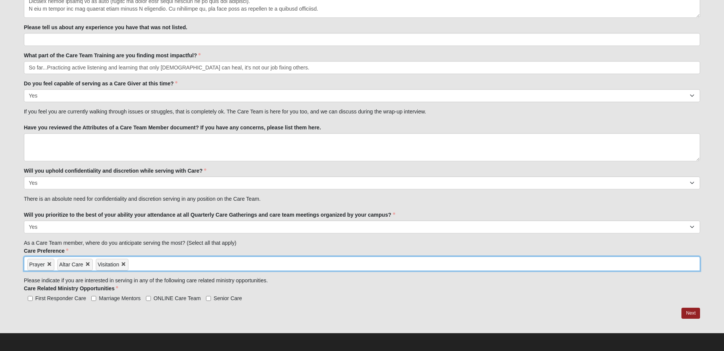
click at [187, 264] on input "search" at bounding box center [160, 263] width 65 height 12
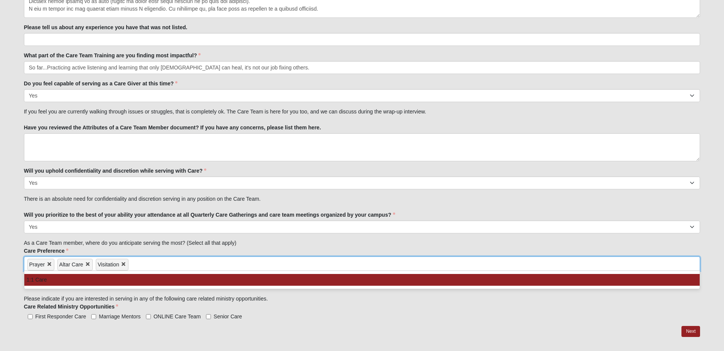
click at [186, 279] on li "1:1 Care" at bounding box center [362, 280] width 676 height 12
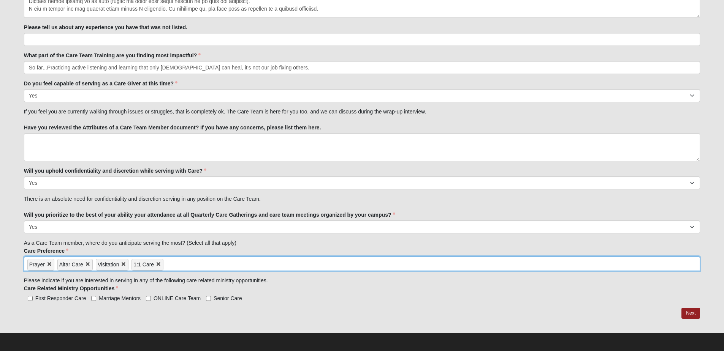
click at [154, 265] on link at bounding box center [154, 265] width 0 height 6
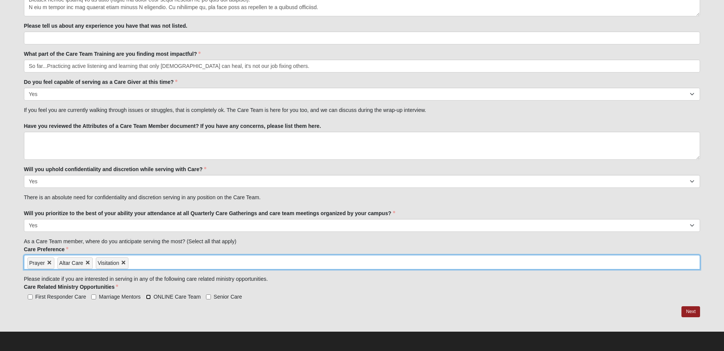
click at [148, 298] on input "ONLINE Care Team" at bounding box center [148, 297] width 5 height 5
checkbox input "true"
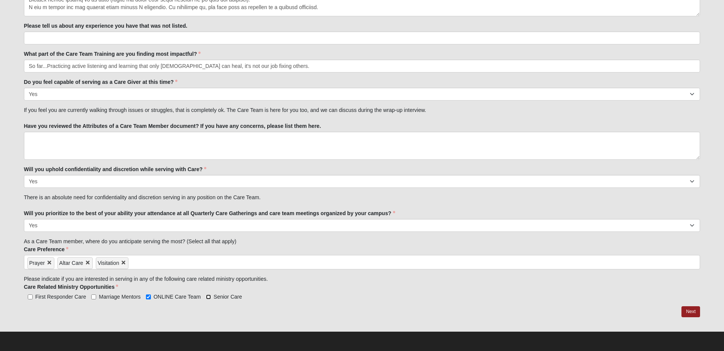
click at [209, 297] on input "Senior Care" at bounding box center [208, 297] width 5 height 5
checkbox input "true"
click at [691, 311] on link "Next" at bounding box center [690, 312] width 19 height 11
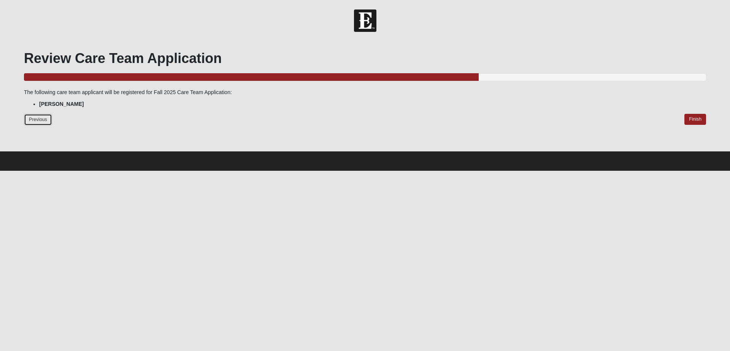
click at [44, 122] on link "Previous" at bounding box center [38, 120] width 28 height 12
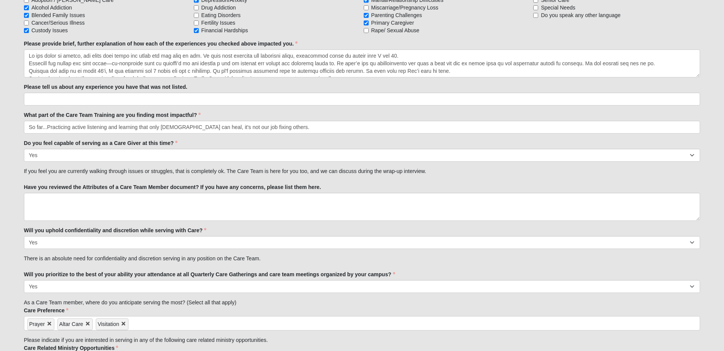
scroll to position [760, 0]
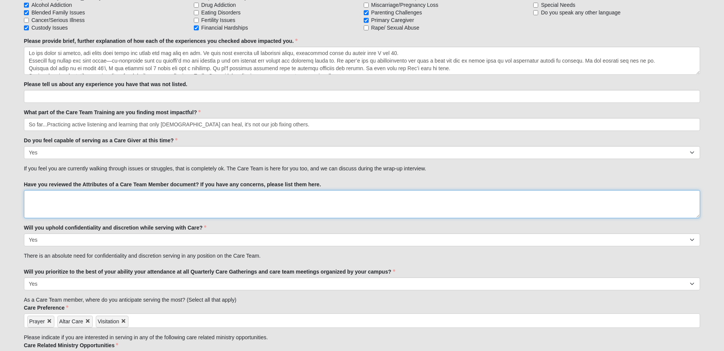
click at [52, 201] on textarea "Have you reviewed the Attributes of a Care Team Member document? If you have an…" at bounding box center [362, 204] width 676 height 28
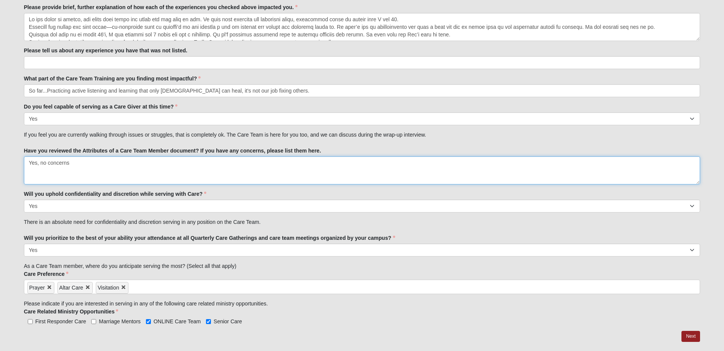
scroll to position [818, 0]
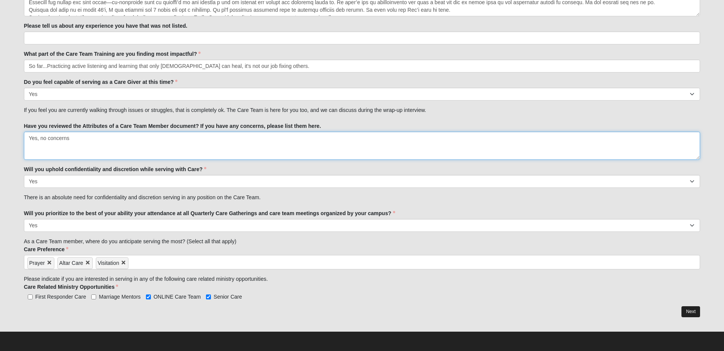
type textarea "Yes, no concerns"
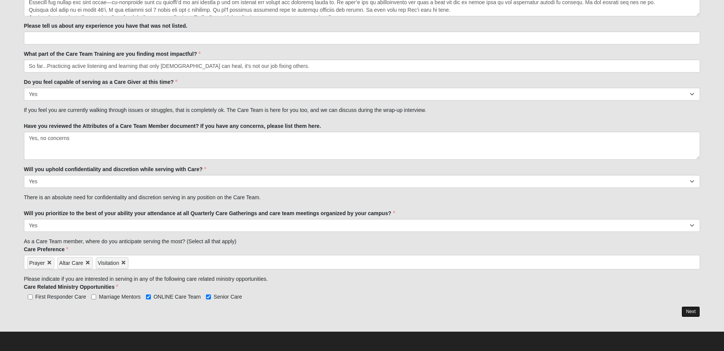
click at [692, 311] on link "Next" at bounding box center [690, 312] width 19 height 11
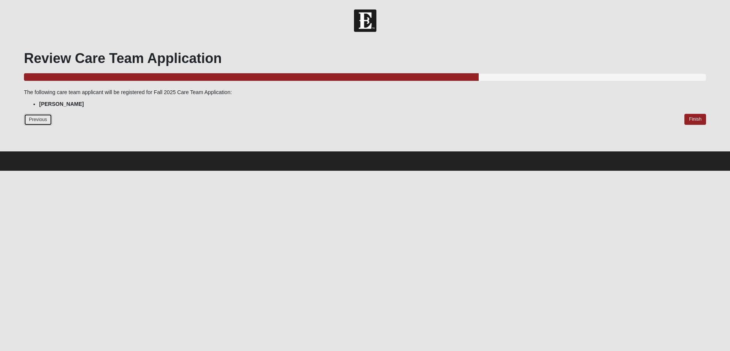
click at [40, 120] on link "Previous" at bounding box center [38, 120] width 28 height 12
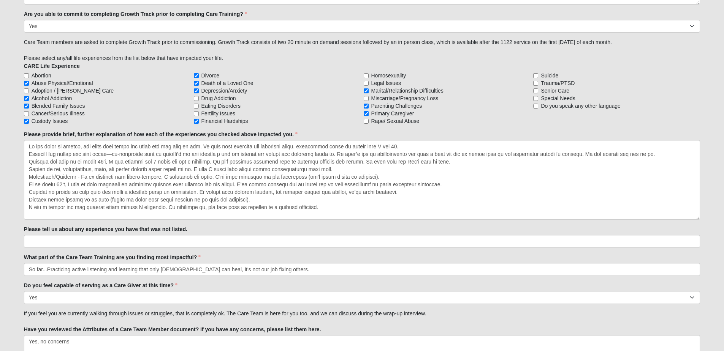
drag, startPoint x: 698, startPoint y: 166, endPoint x: 697, endPoint y: 218, distance: 51.7
click at [697, 218] on textarea "Please provide brief, further explanation of how each of the experiences you ch…" at bounding box center [362, 180] width 676 height 80
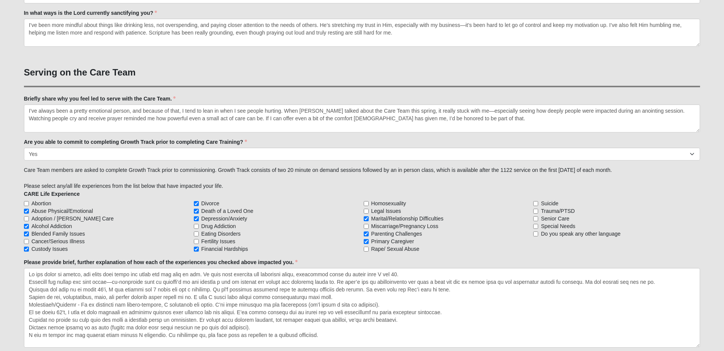
scroll to position [514, 0]
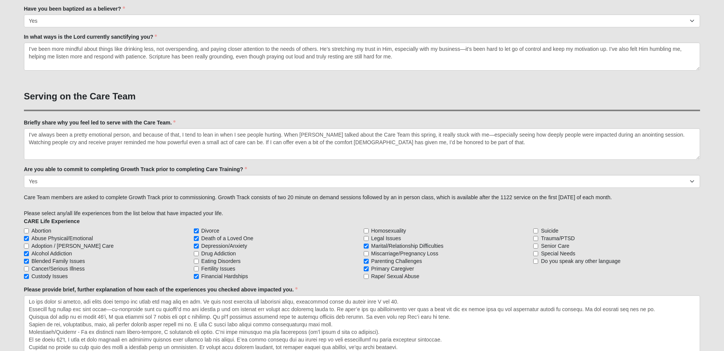
drag, startPoint x: 699, startPoint y: 154, endPoint x: 701, endPoint y: 157, distance: 3.9
click at [701, 157] on div "Care Team Applicant 33.333333333333333333333333330% Complete Family Member to R…" at bounding box center [362, 107] width 688 height 1165
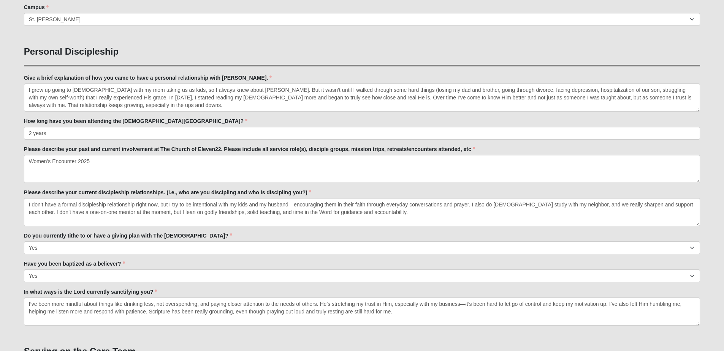
scroll to position [248, 0]
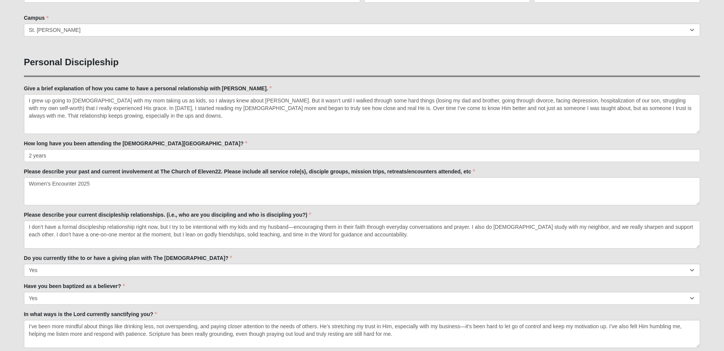
drag, startPoint x: 696, startPoint y: 125, endPoint x: 696, endPoint y: 133, distance: 7.2
click at [696, 133] on textarea "I grew up going to Catholic church with my mom taking us as kids, so I always k…" at bounding box center [362, 114] width 676 height 40
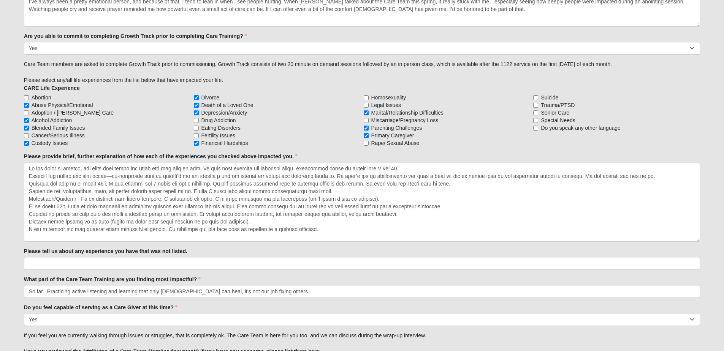
scroll to position [684, 0]
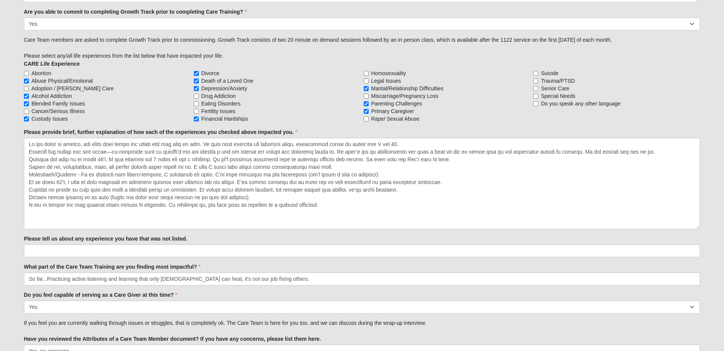
drag, startPoint x: 698, startPoint y: 217, endPoint x: 699, endPoint y: 231, distance: 13.7
click at [699, 229] on textarea "Please provide brief, further explanation of how each of the experiences you ch…" at bounding box center [362, 184] width 676 height 92
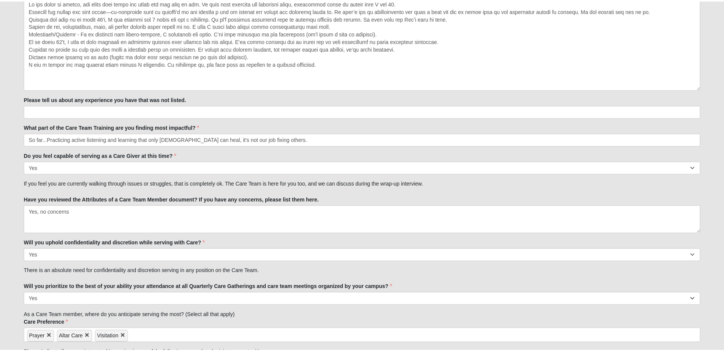
scroll to position [899, 0]
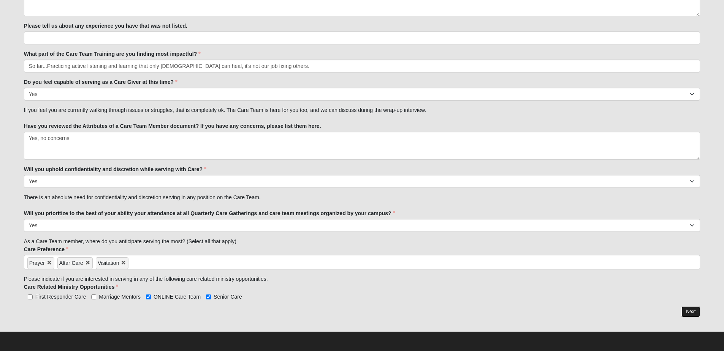
click at [693, 314] on link "Next" at bounding box center [690, 312] width 19 height 11
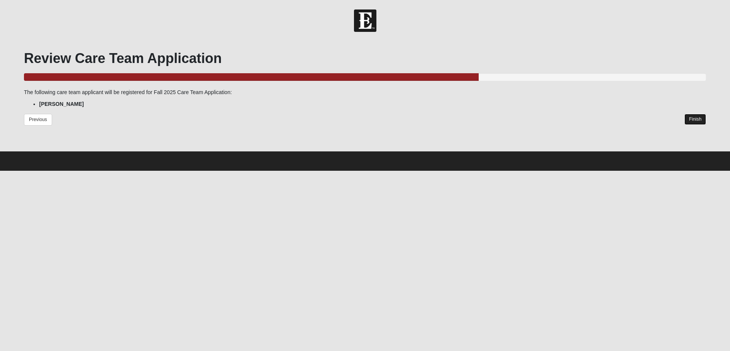
click at [693, 120] on link "Finish" at bounding box center [695, 119] width 22 height 11
